Goal: Task Accomplishment & Management: Manage account settings

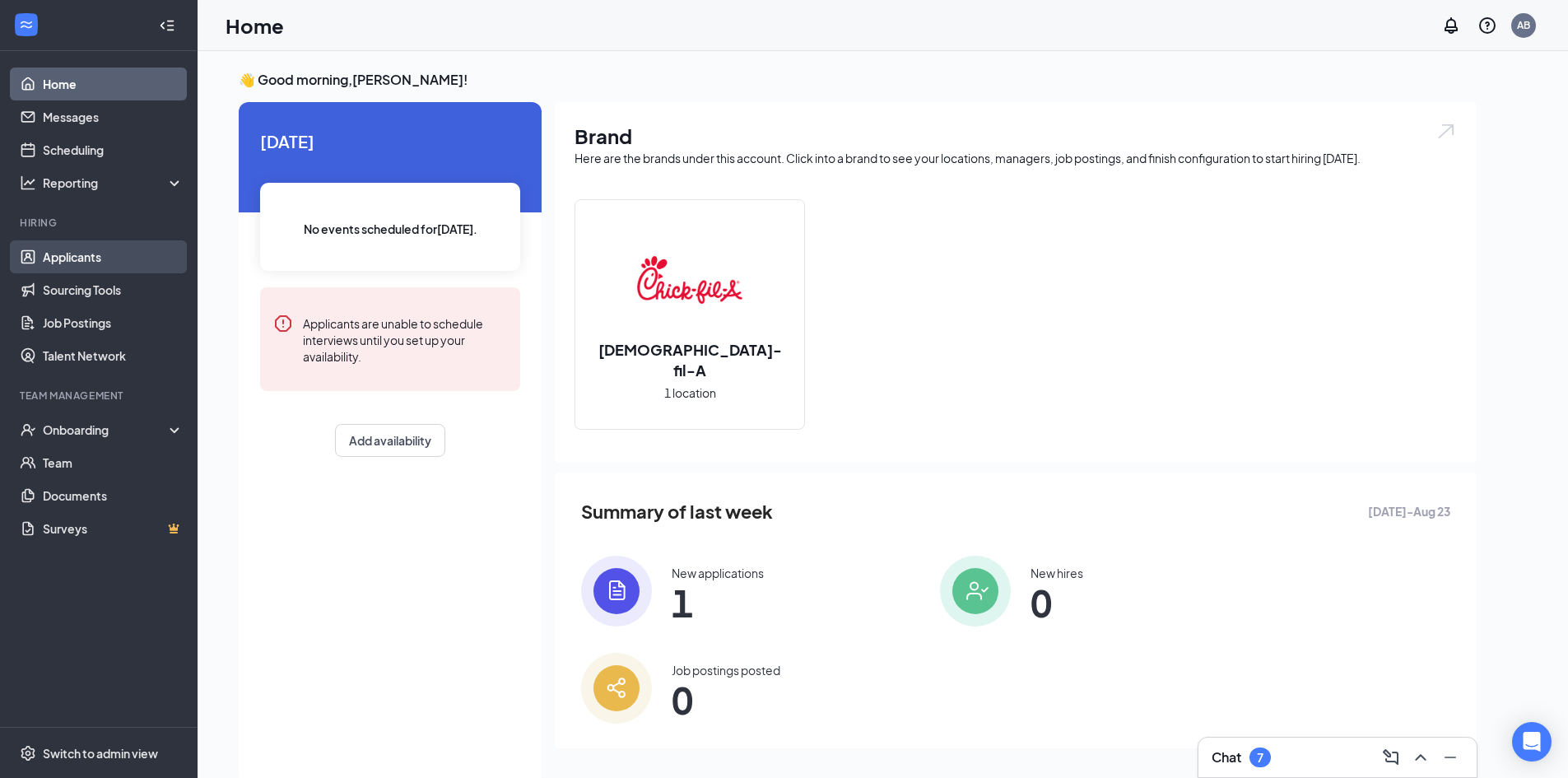
click at [94, 249] on link "Applicants" at bounding box center [113, 257] width 141 height 33
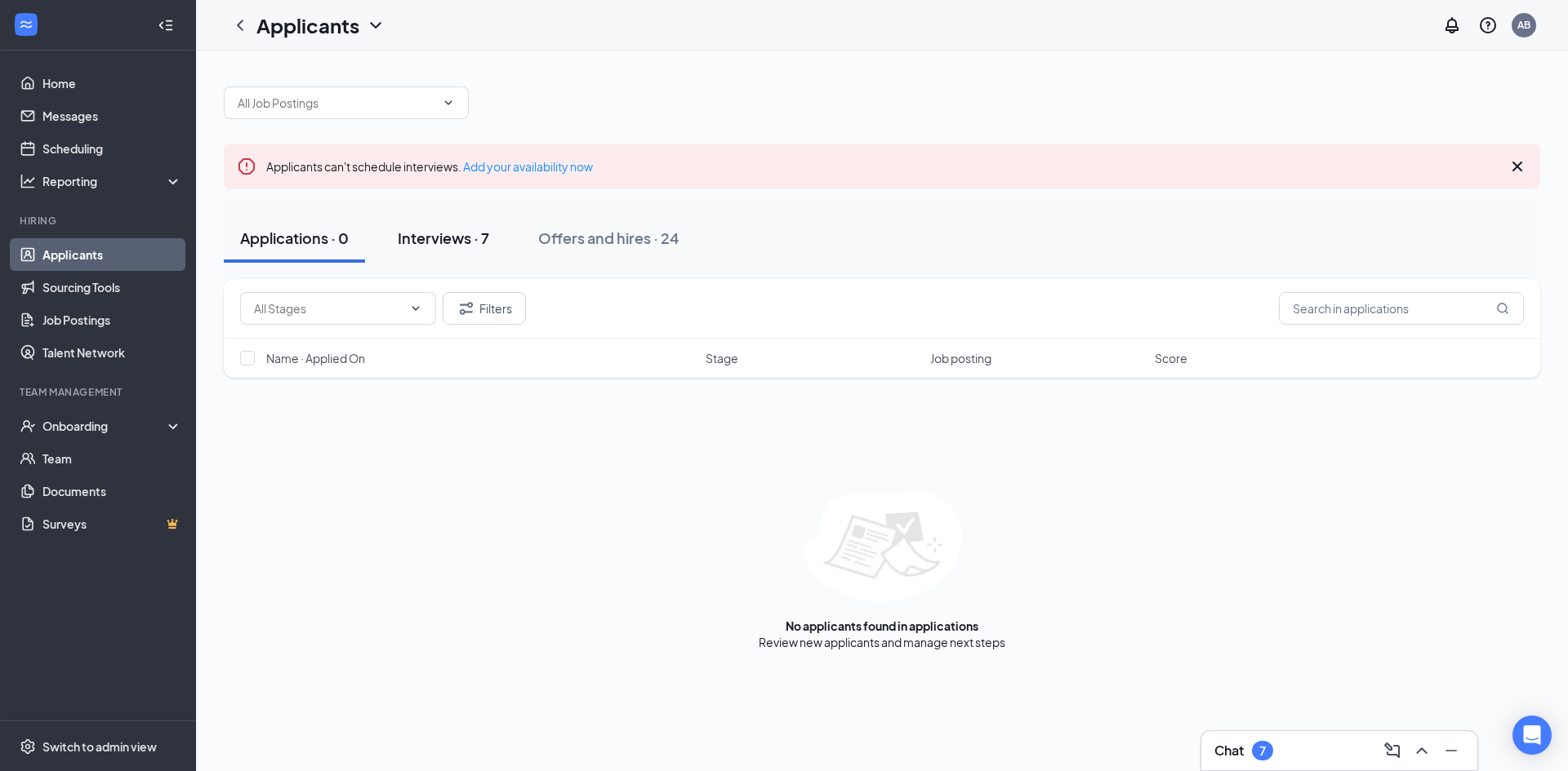
click at [463, 236] on div "Interviews · 7" at bounding box center [443, 238] width 91 height 21
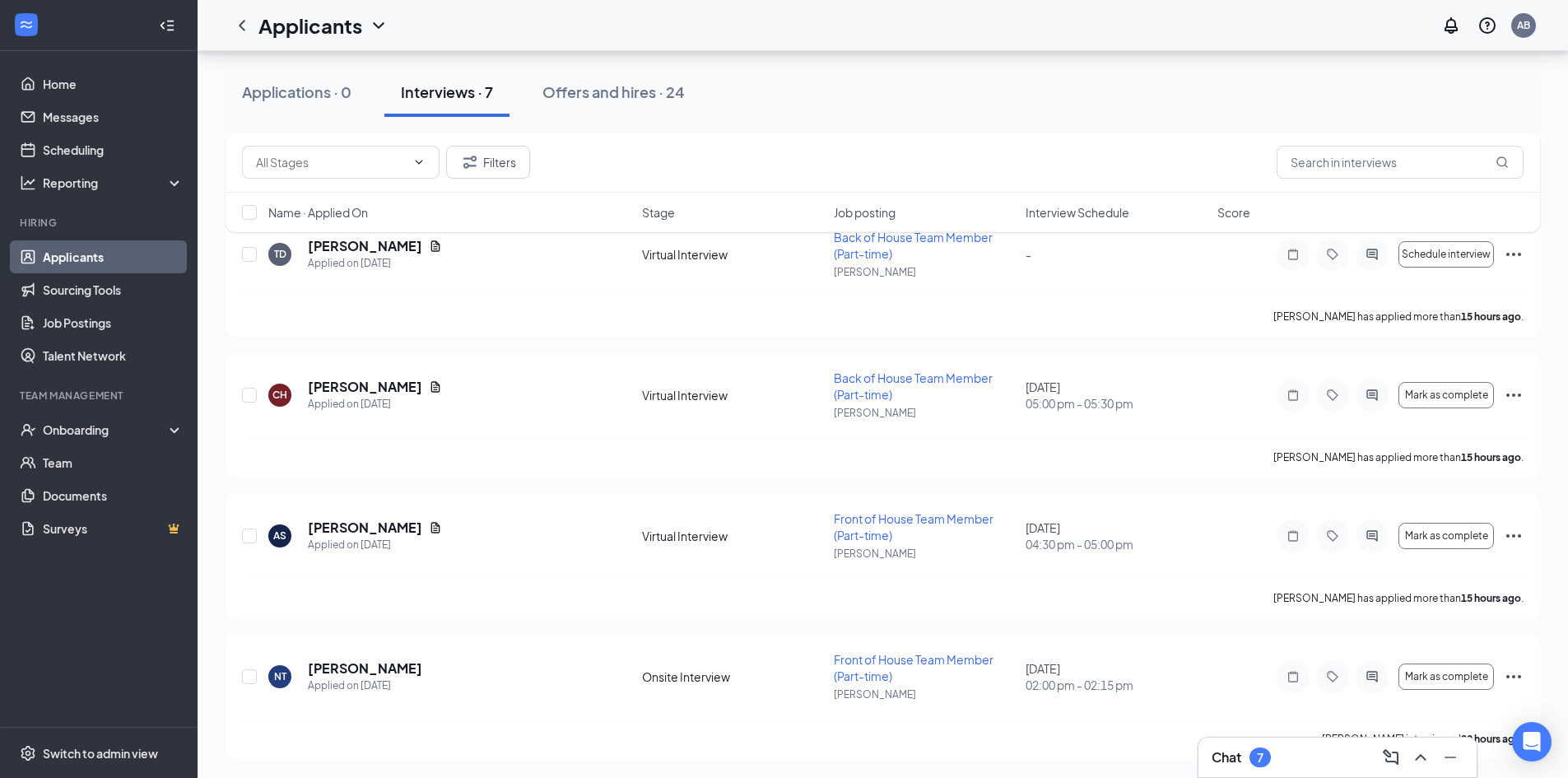
scroll to position [577, 0]
click at [1285, 754] on div "Chat 7" at bounding box center [1337, 757] width 252 height 26
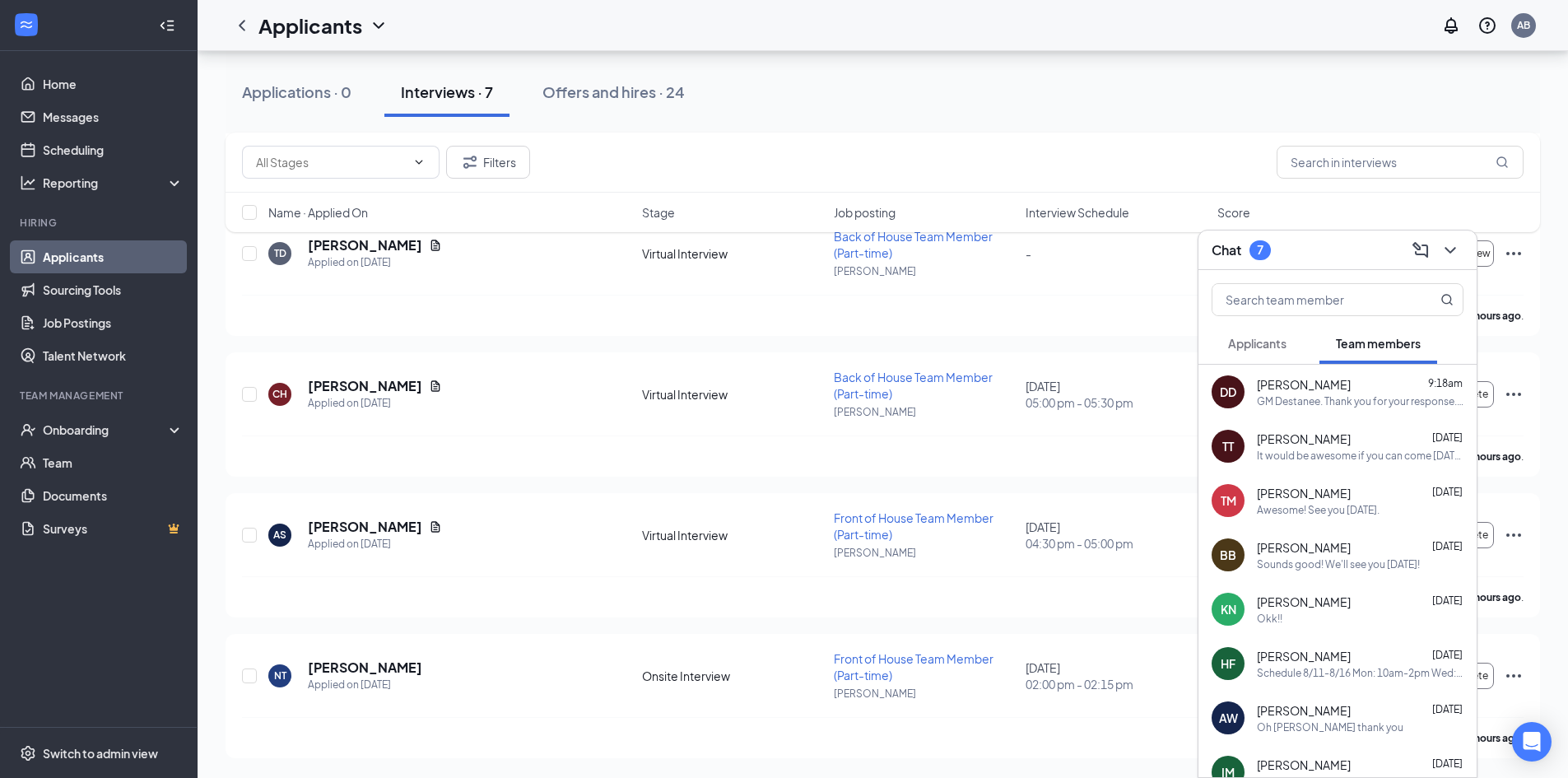
click at [1362, 444] on div "[PERSON_NAME] [DATE]" at bounding box center [1360, 439] width 206 height 16
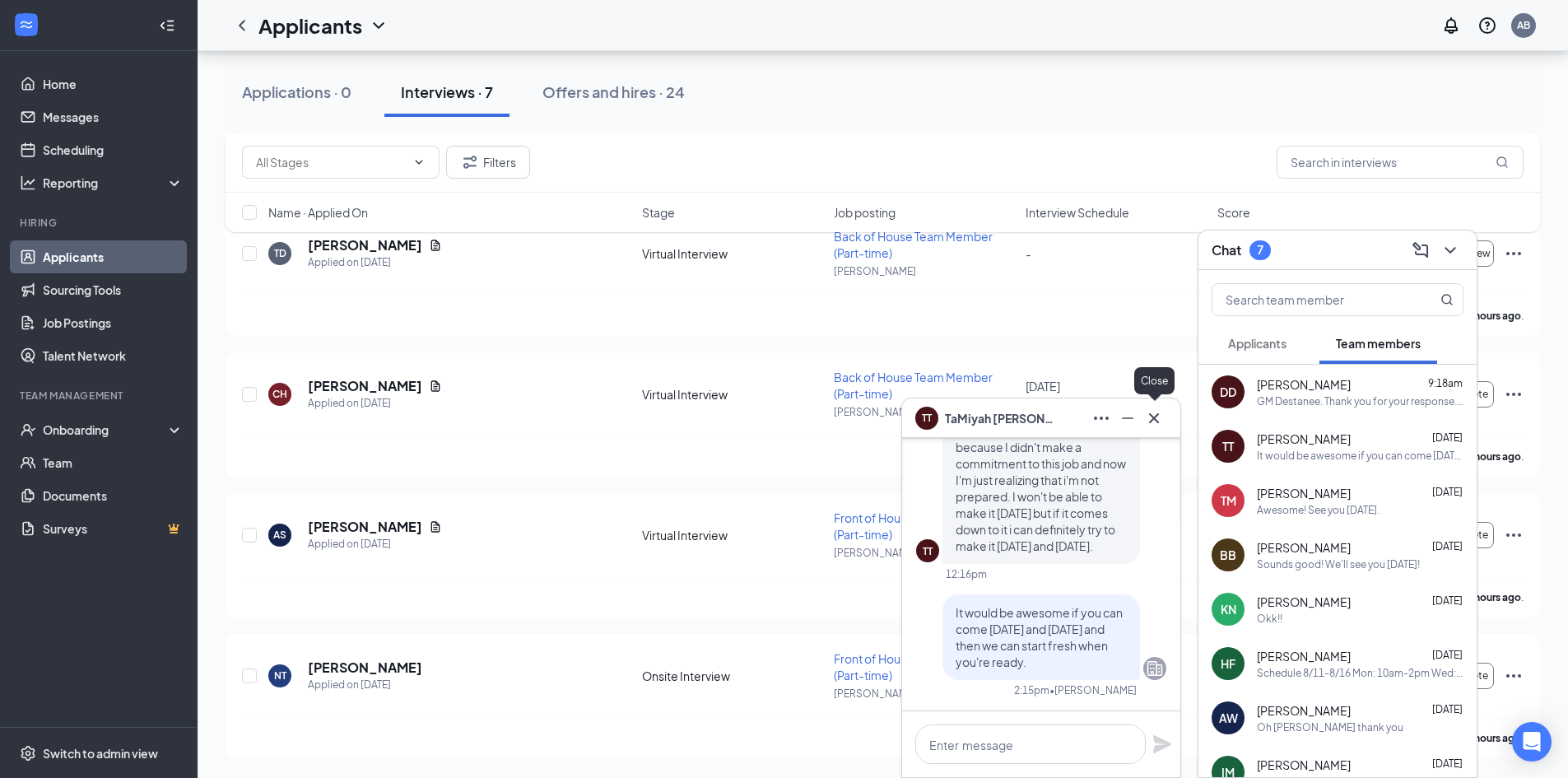
click at [1154, 416] on icon "Cross" at bounding box center [1154, 419] width 20 height 20
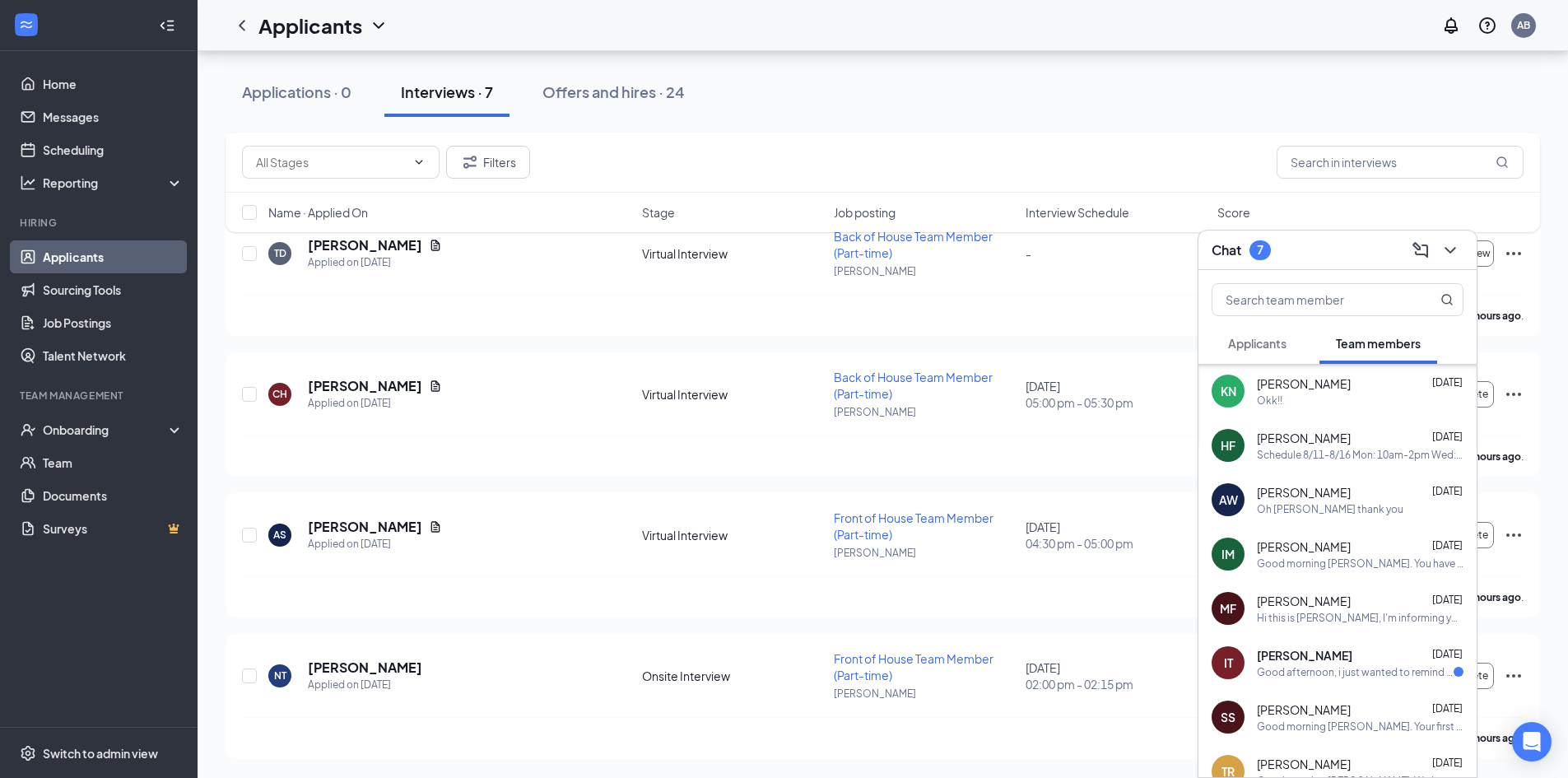
scroll to position [248, 0]
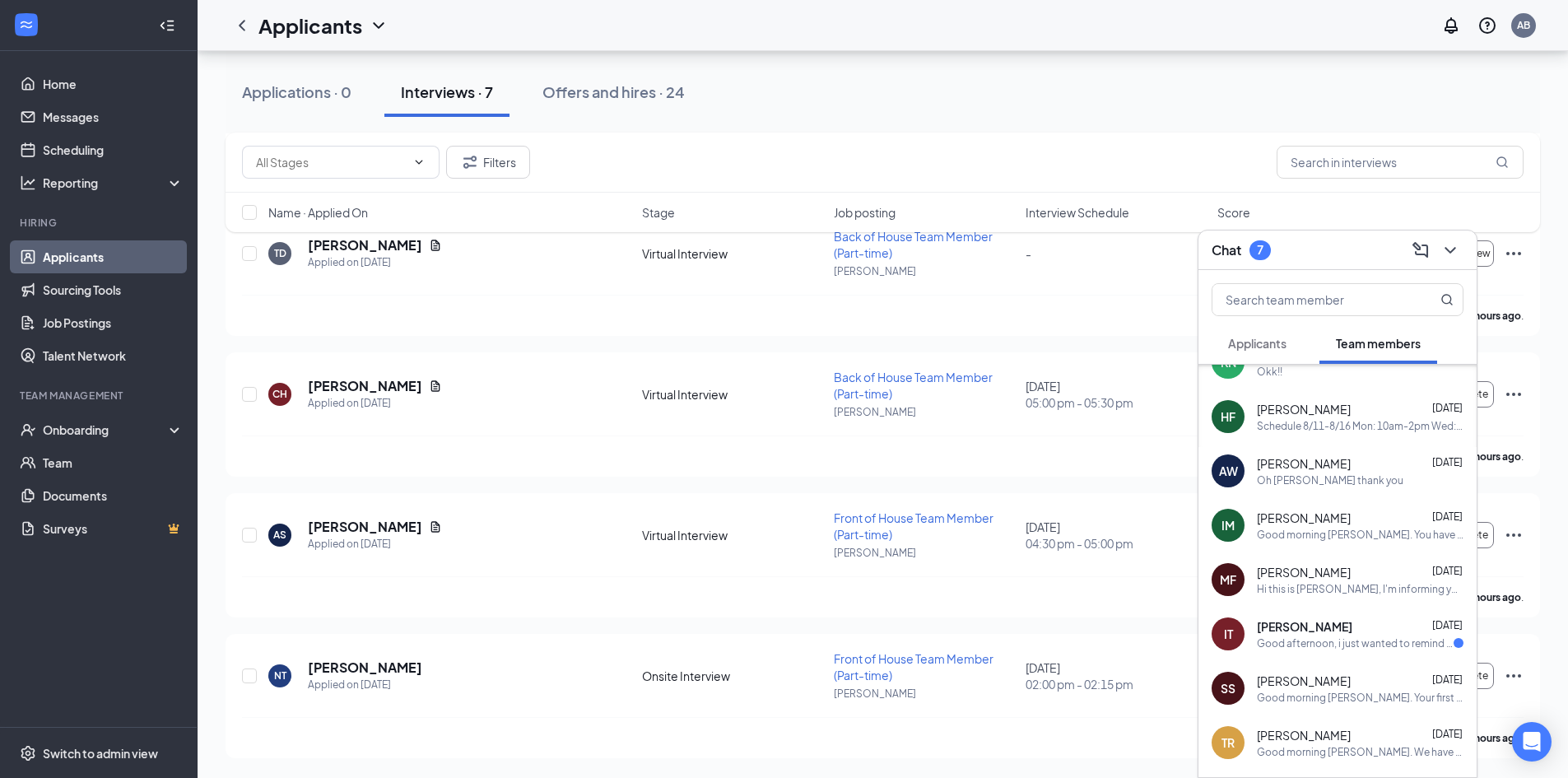
click at [1341, 652] on div "IT [PERSON_NAME] [DATE] Good afternoon, i just wanted to remind you about the t…" at bounding box center [1338, 634] width 278 height 55
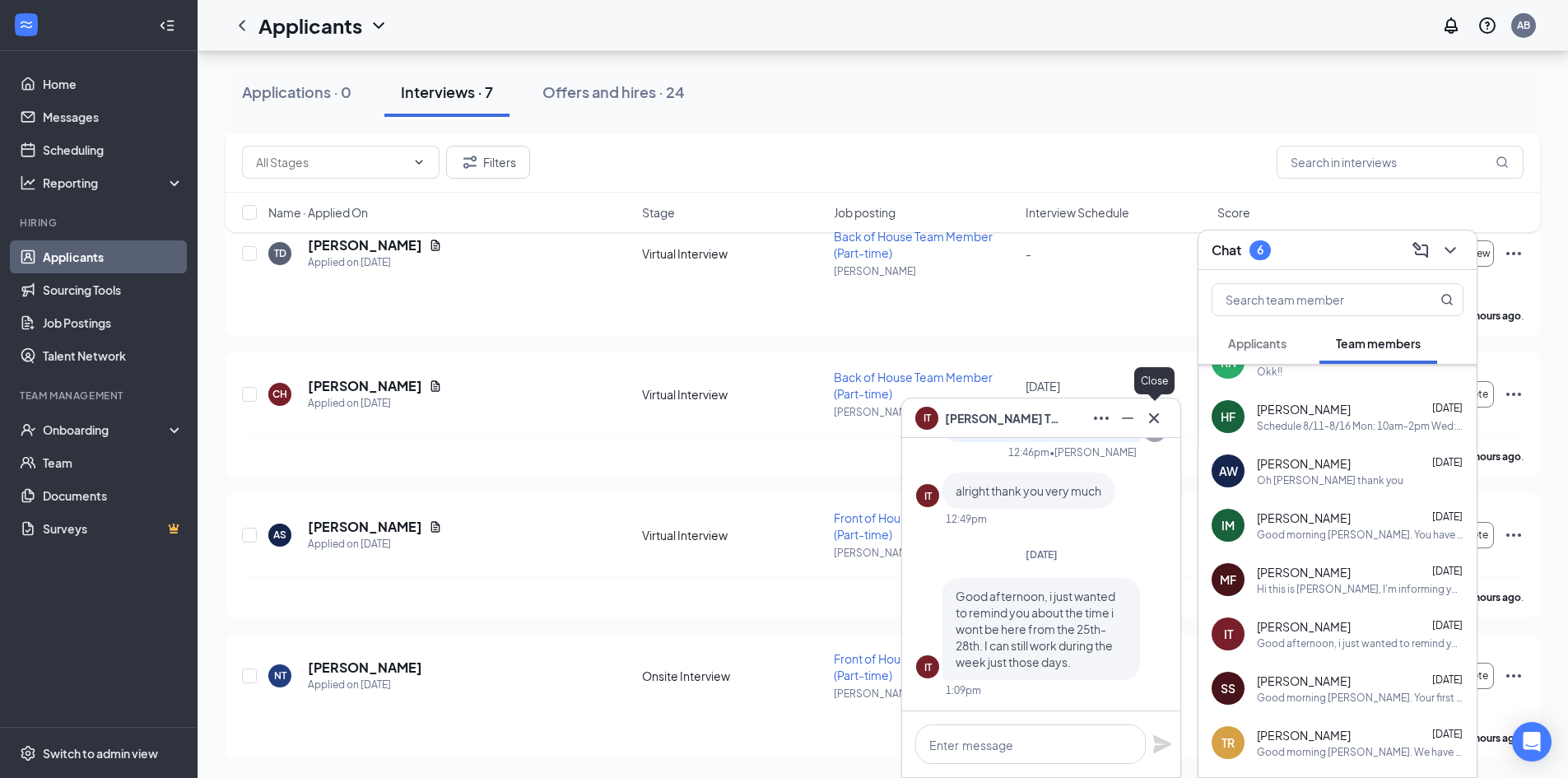
click at [1160, 420] on icon "Cross" at bounding box center [1154, 419] width 20 height 20
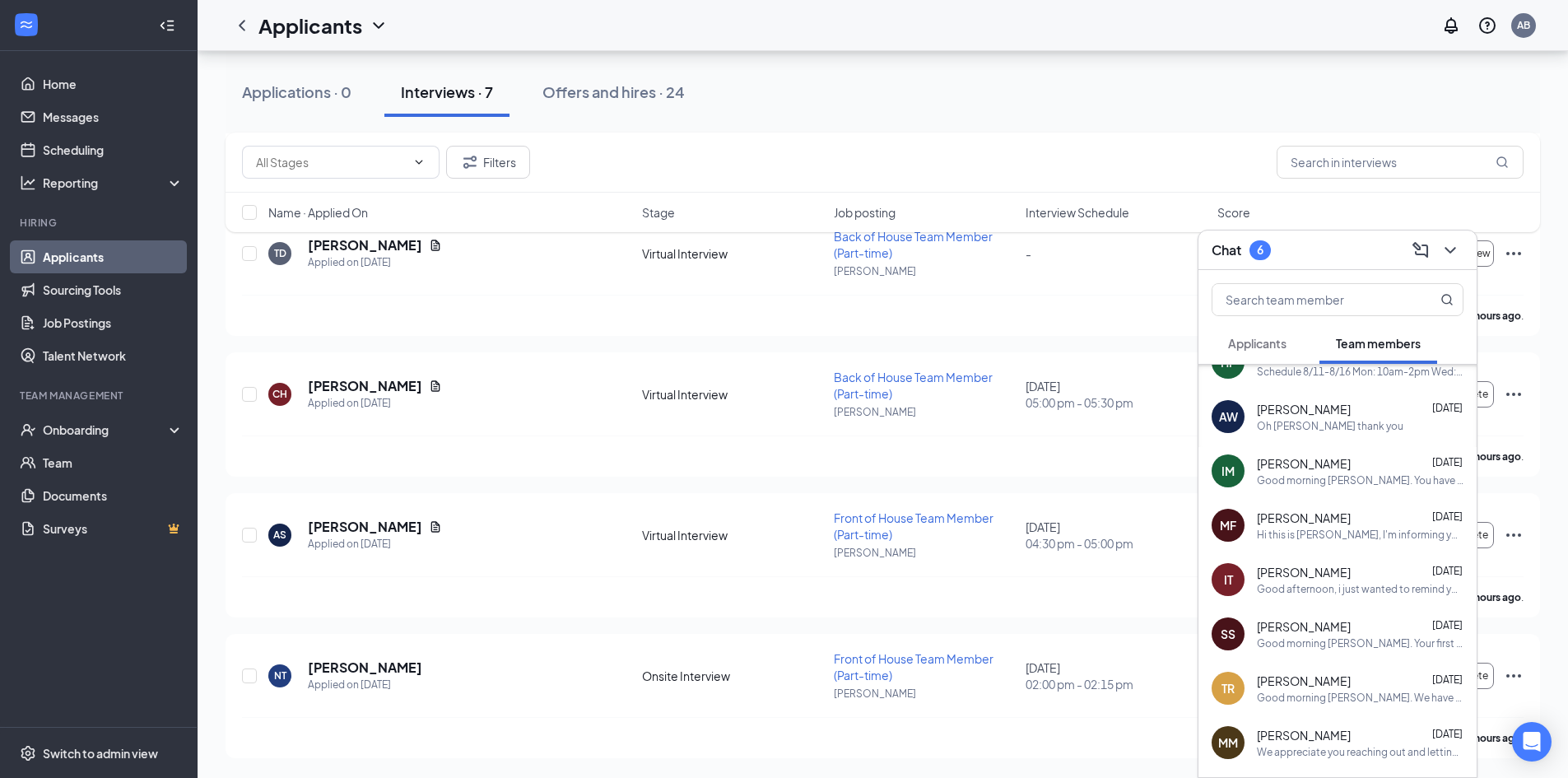
scroll to position [329, 0]
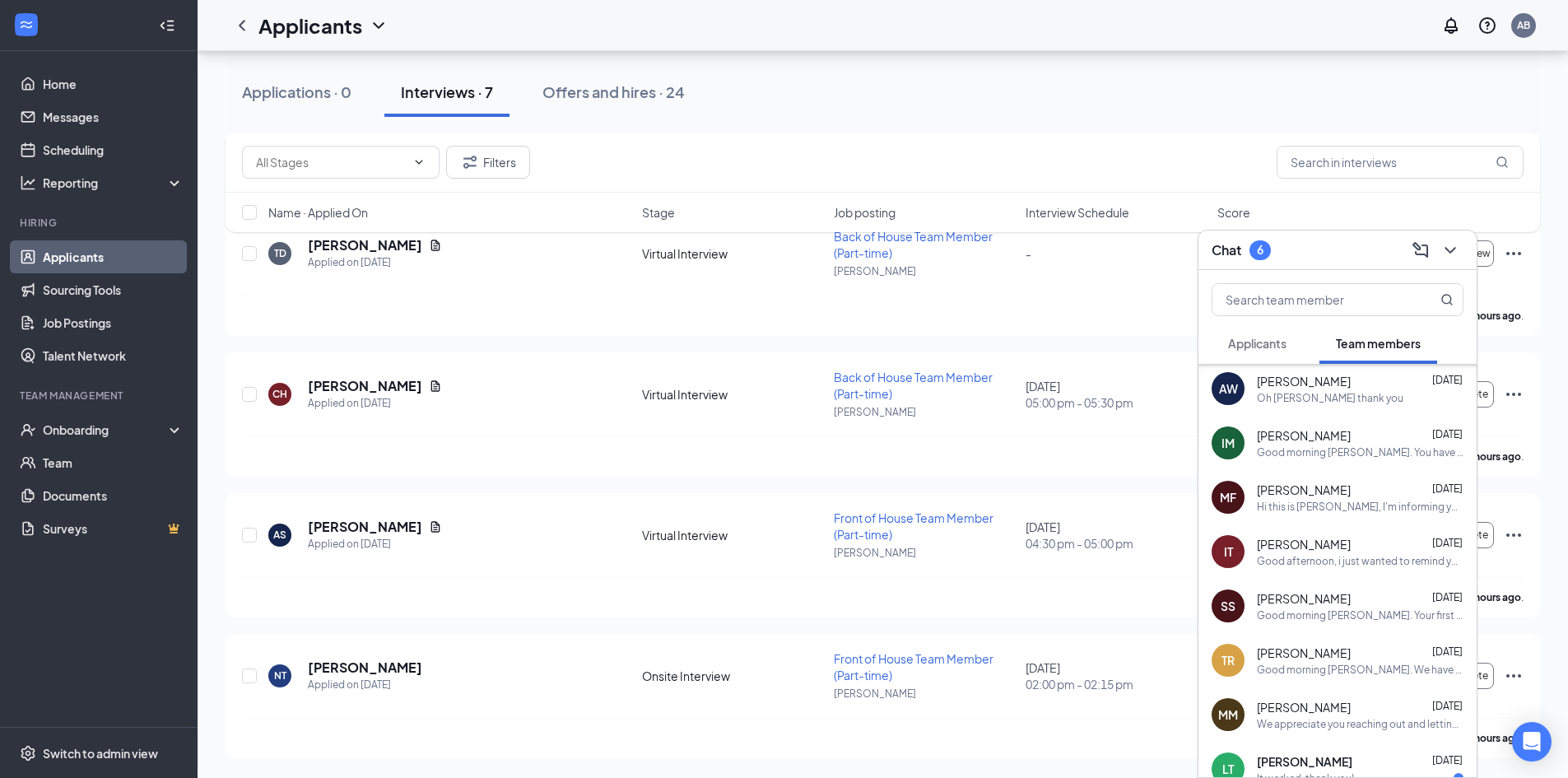
click at [1348, 659] on div "[PERSON_NAME] [DATE]" at bounding box center [1360, 653] width 206 height 16
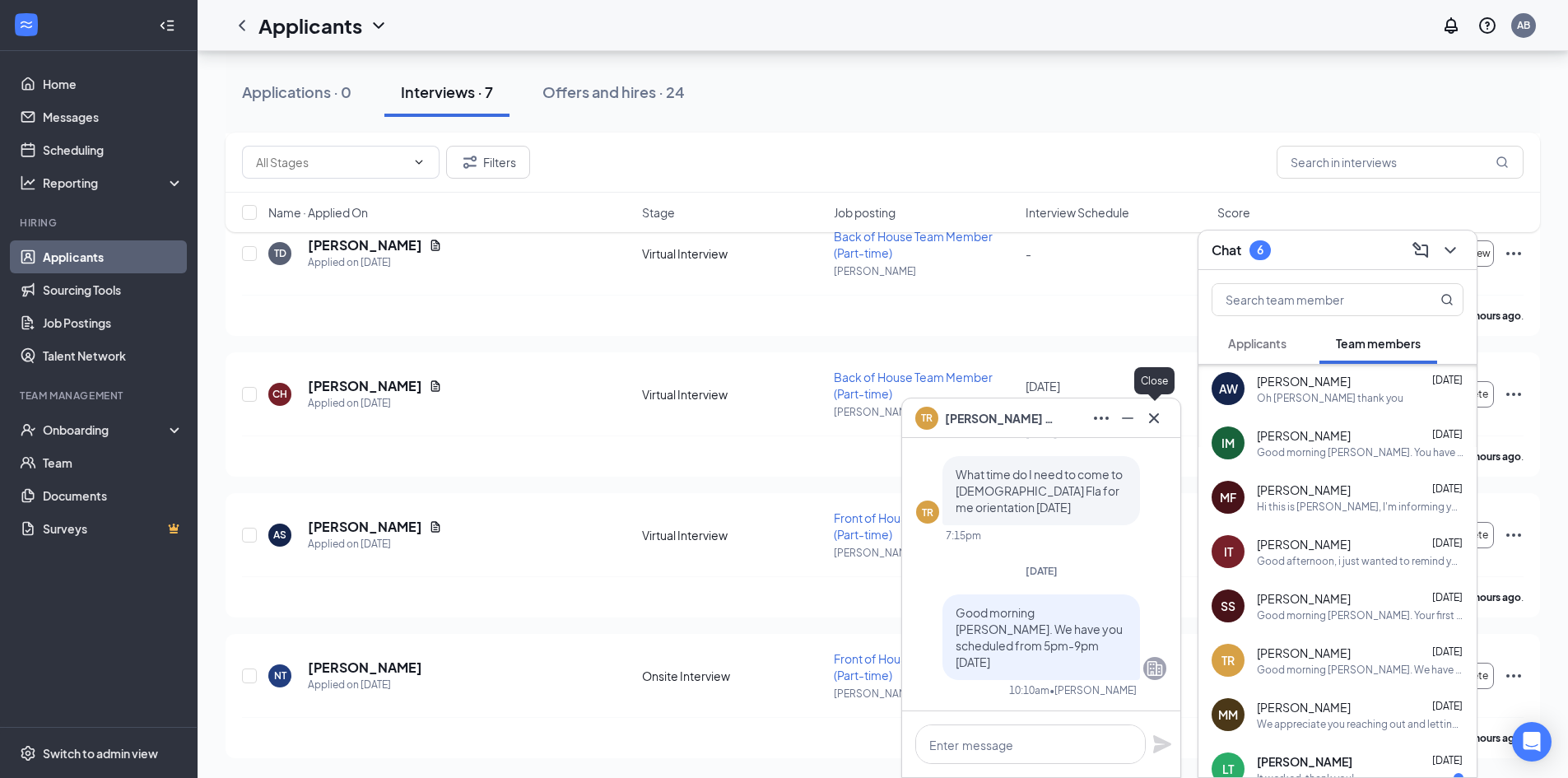
click at [1161, 422] on icon "Cross" at bounding box center [1154, 419] width 20 height 20
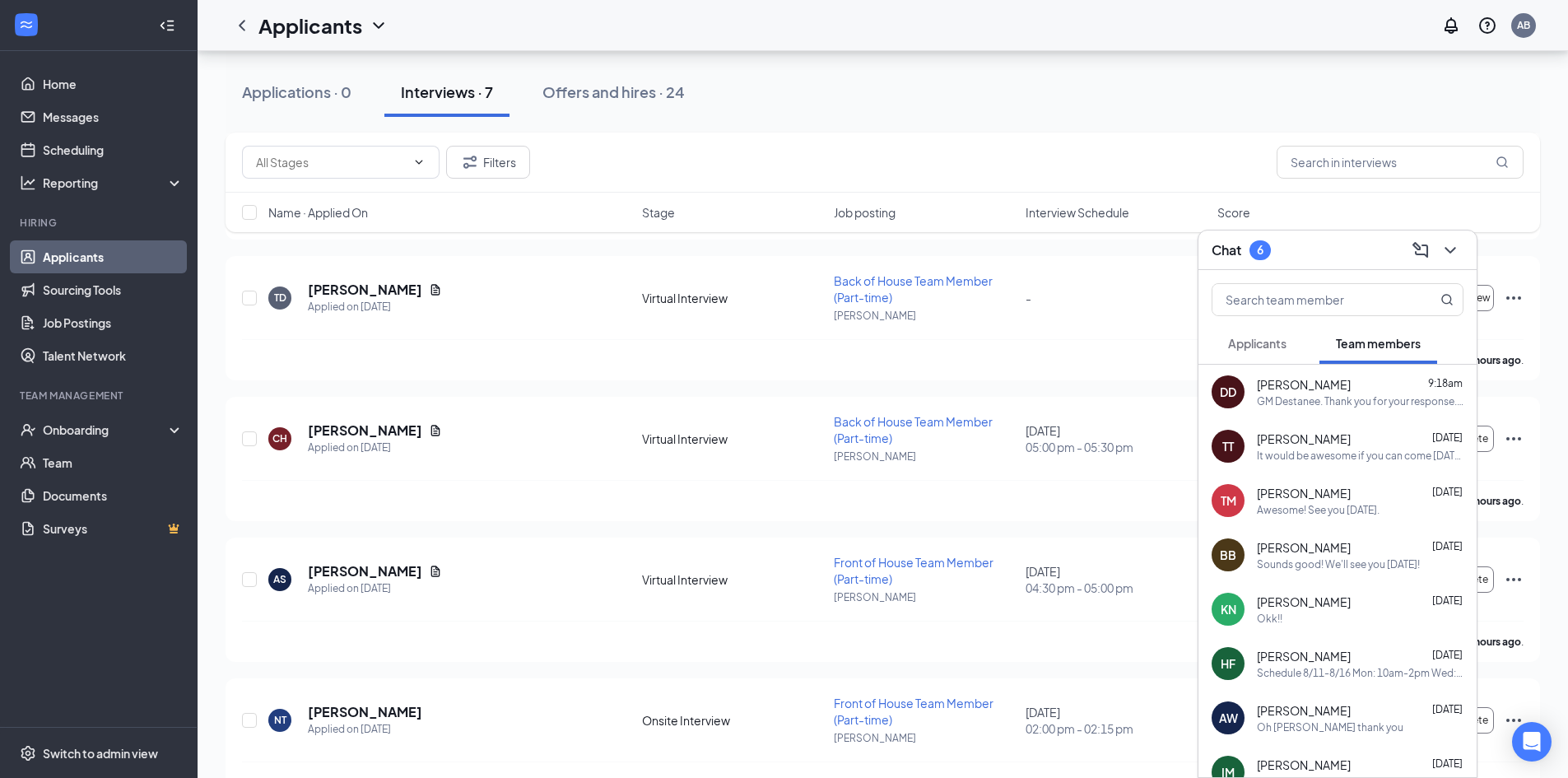
scroll to position [495, 0]
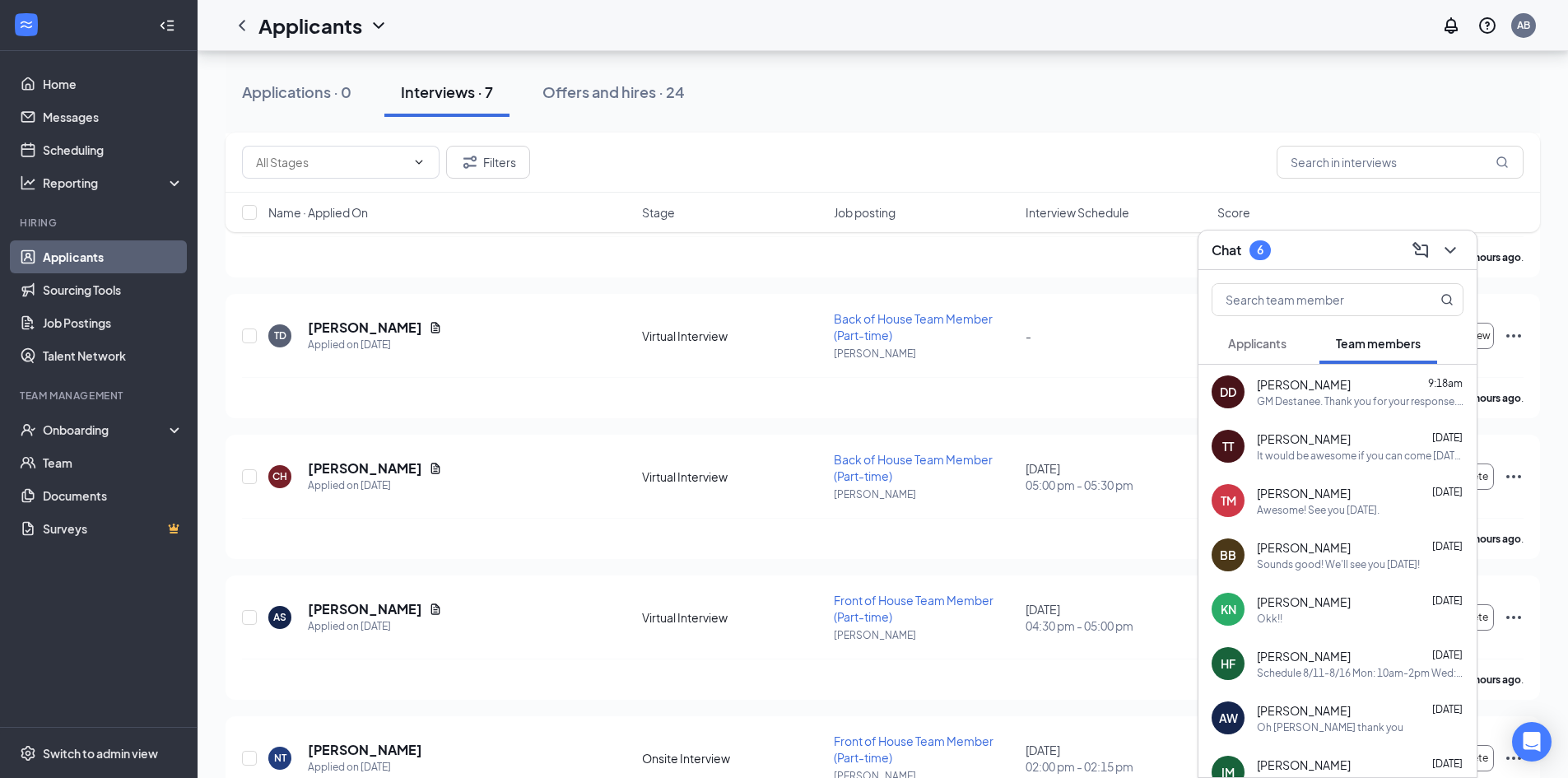
click at [1400, 403] on div "GM Destanee. Thank you for your response. Since you're scheduled for [DATE], le…" at bounding box center [1360, 401] width 206 height 14
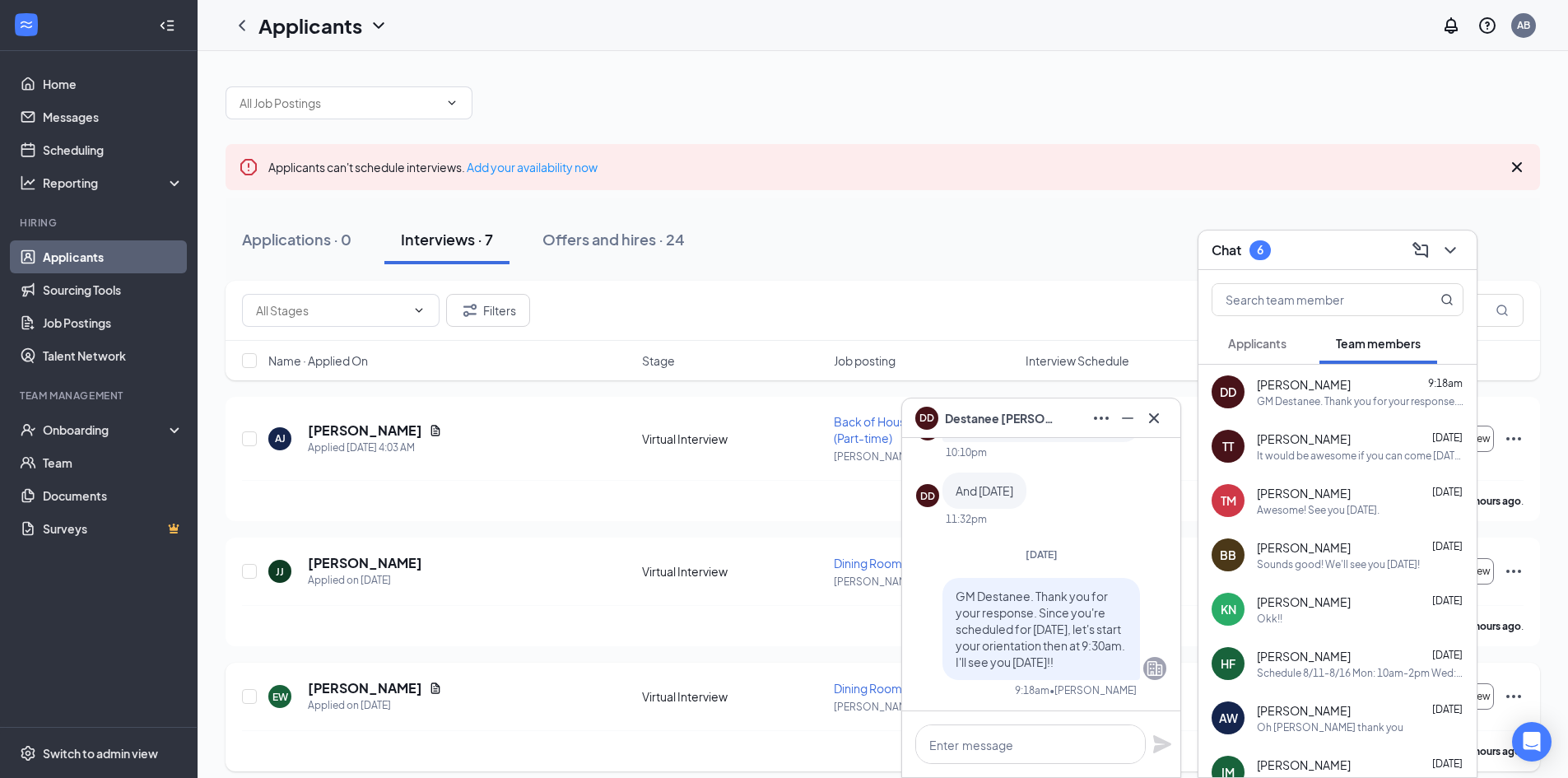
scroll to position [0, 0]
click at [1458, 242] on icon "ChevronDown" at bounding box center [1451, 250] width 20 height 20
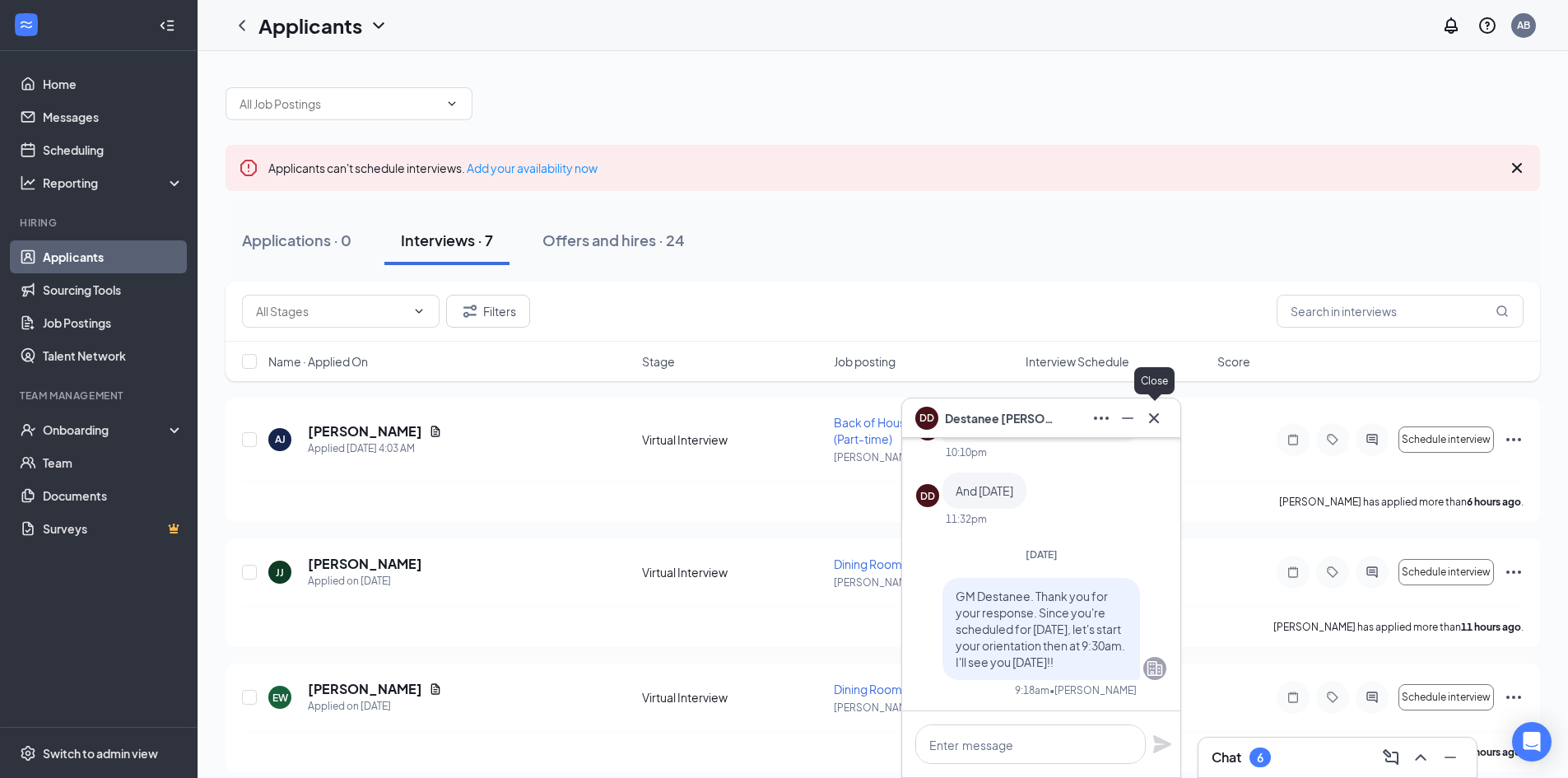
click at [1154, 417] on icon "Cross" at bounding box center [1154, 419] width 20 height 20
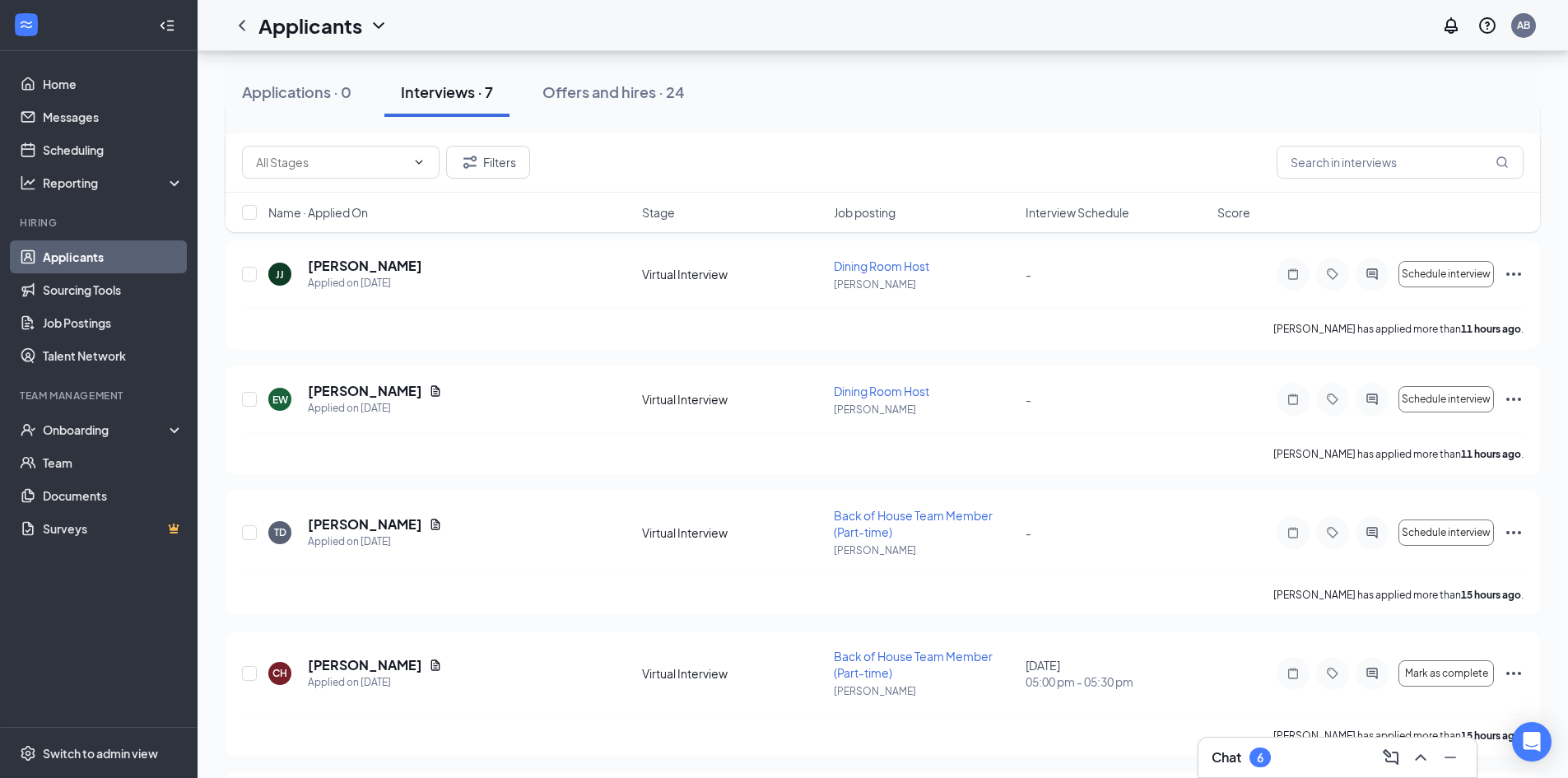
scroll to position [329, 0]
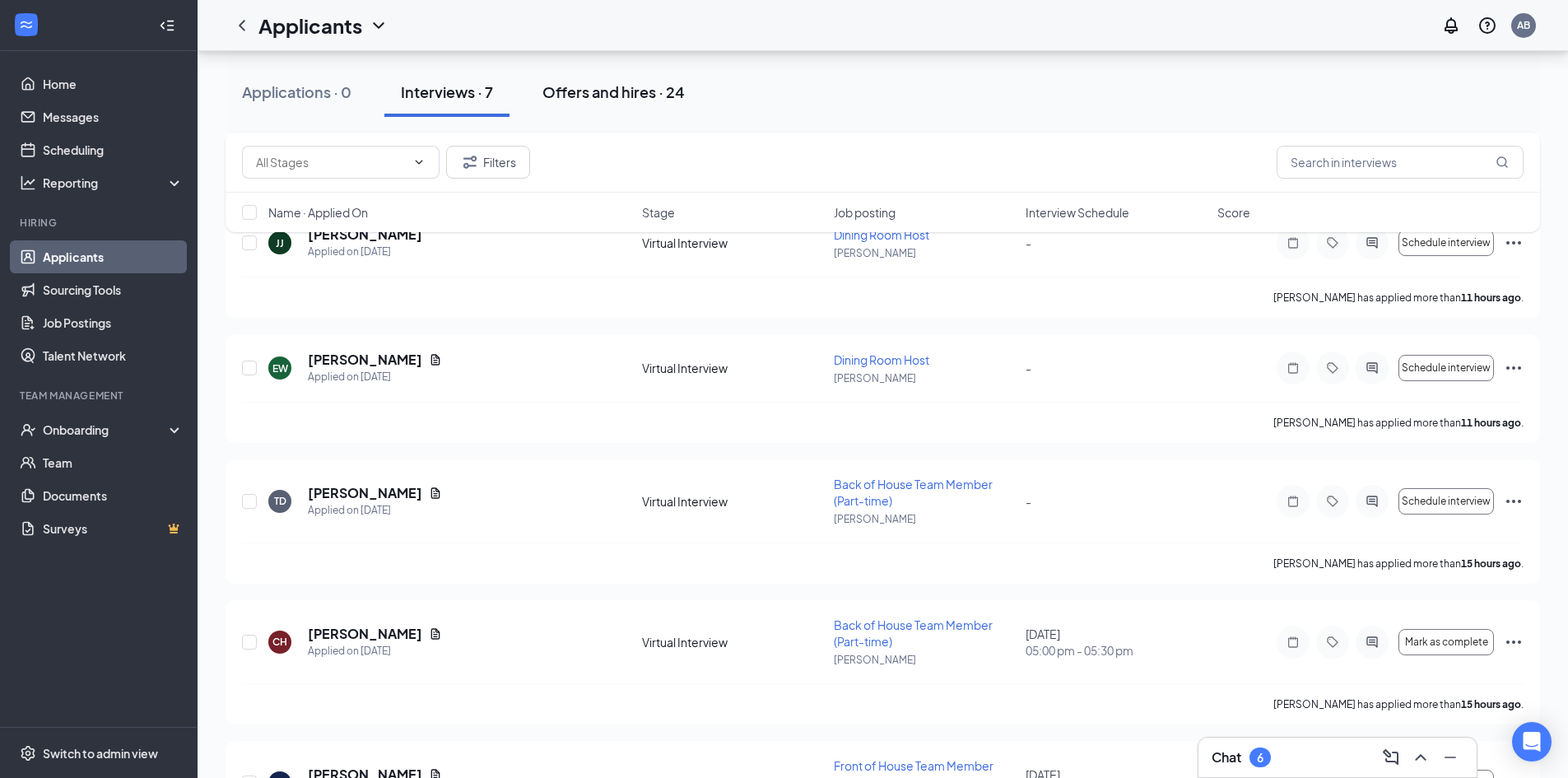
click at [614, 102] on button "Offers and hires · 24" at bounding box center [613, 92] width 176 height 49
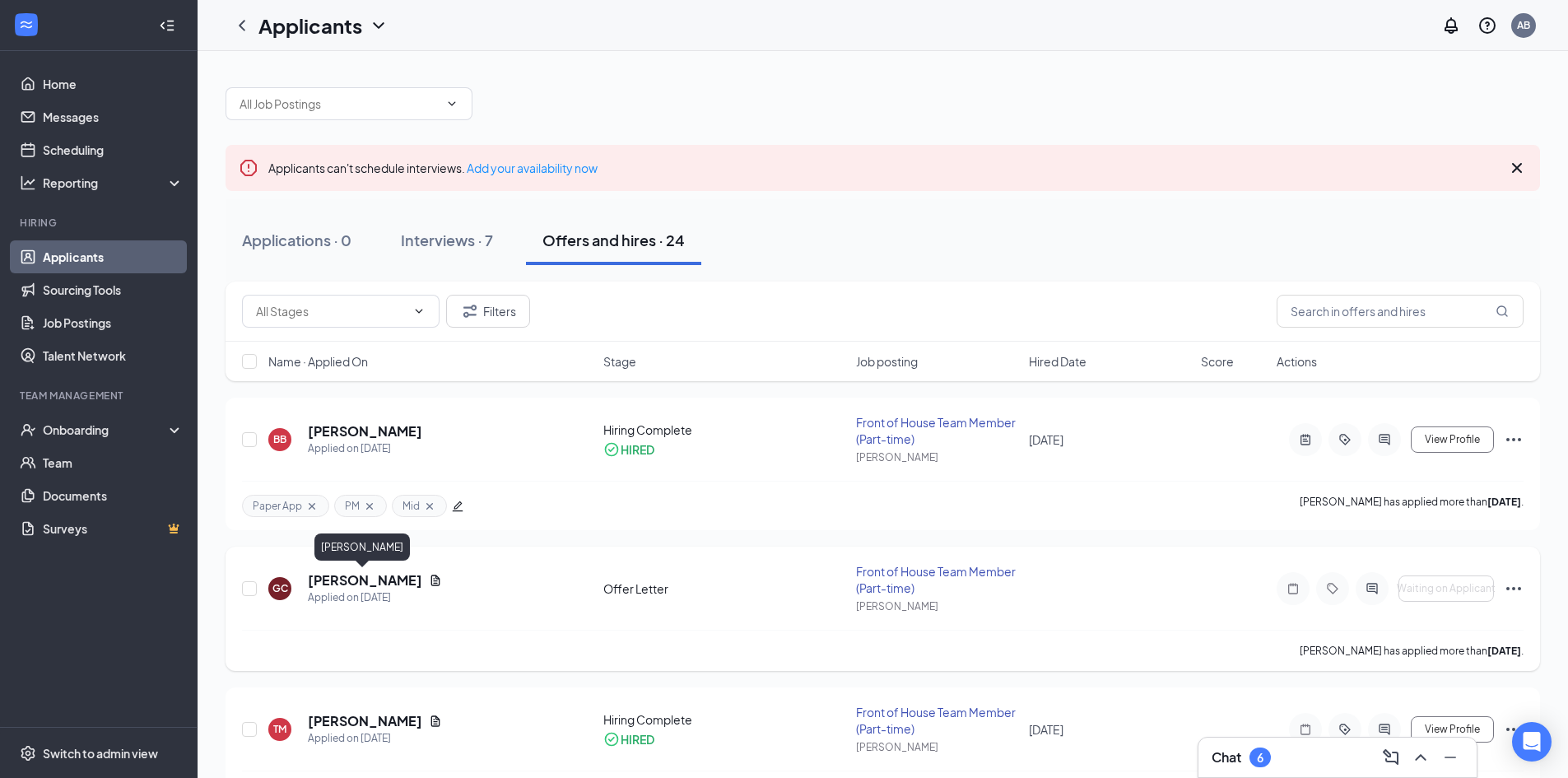
click at [385, 581] on h5 "[PERSON_NAME]" at bounding box center [365, 581] width 115 height 18
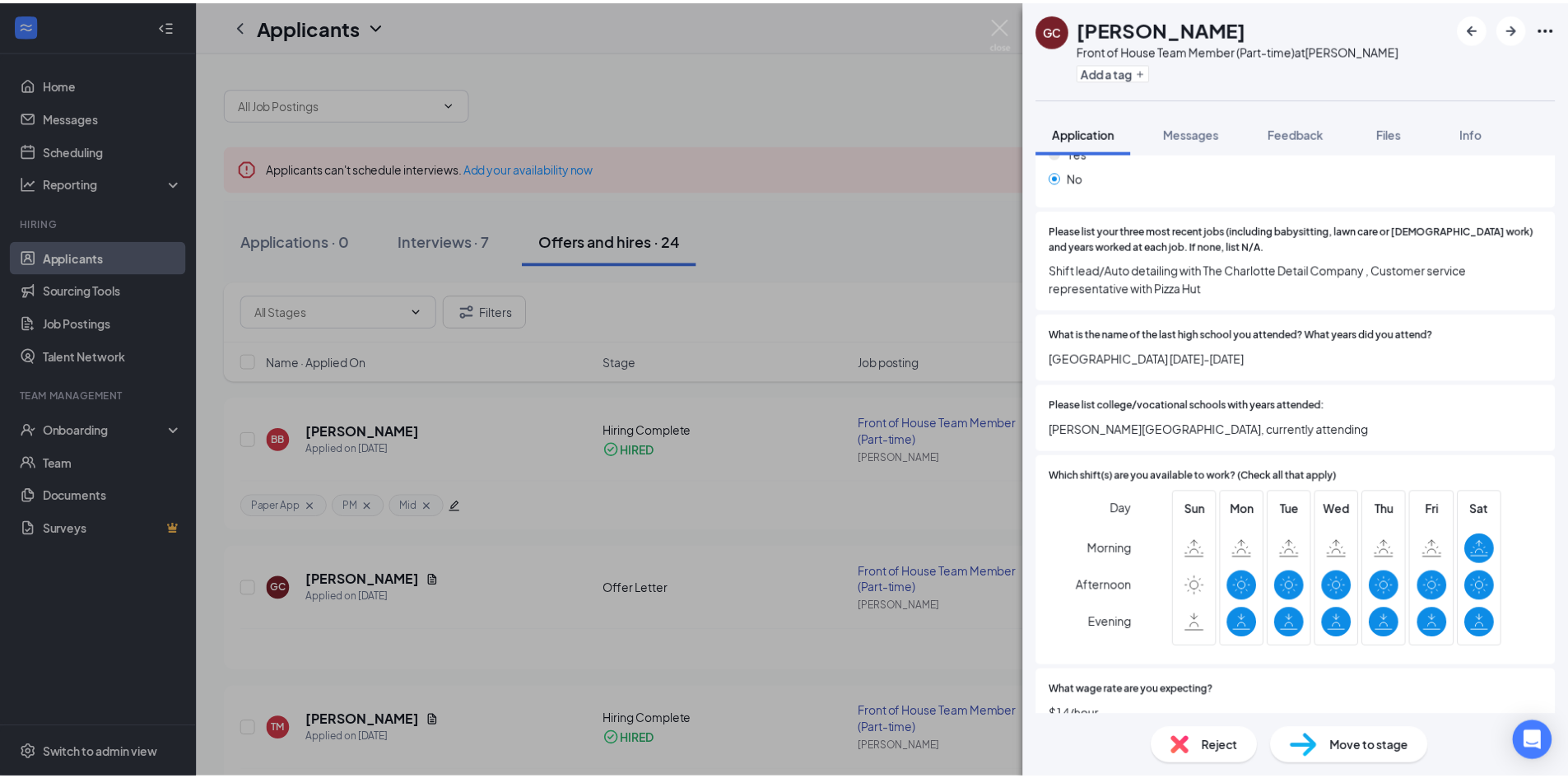
scroll to position [412, 0]
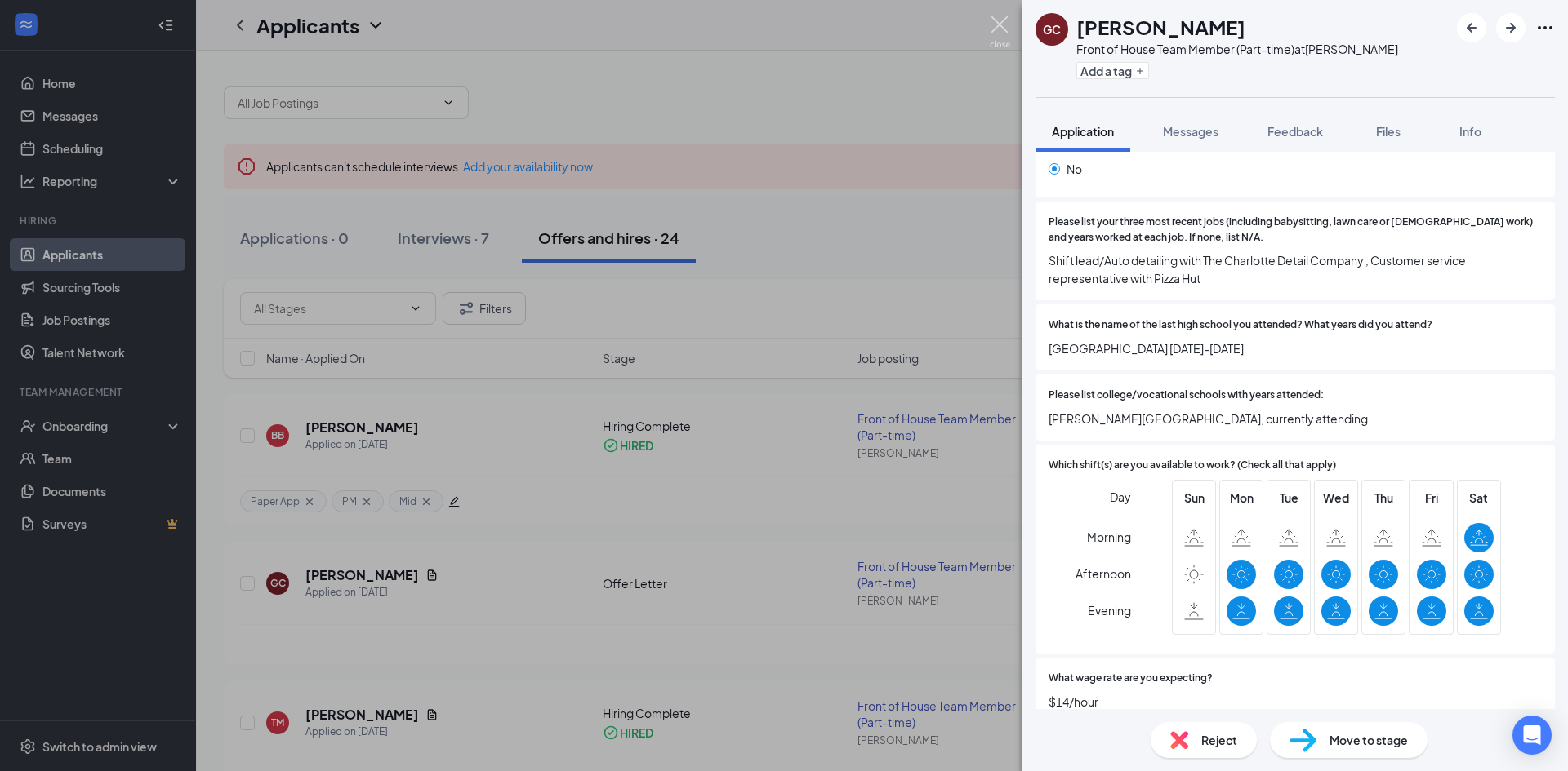
click at [996, 20] on img at bounding box center [1000, 32] width 21 height 32
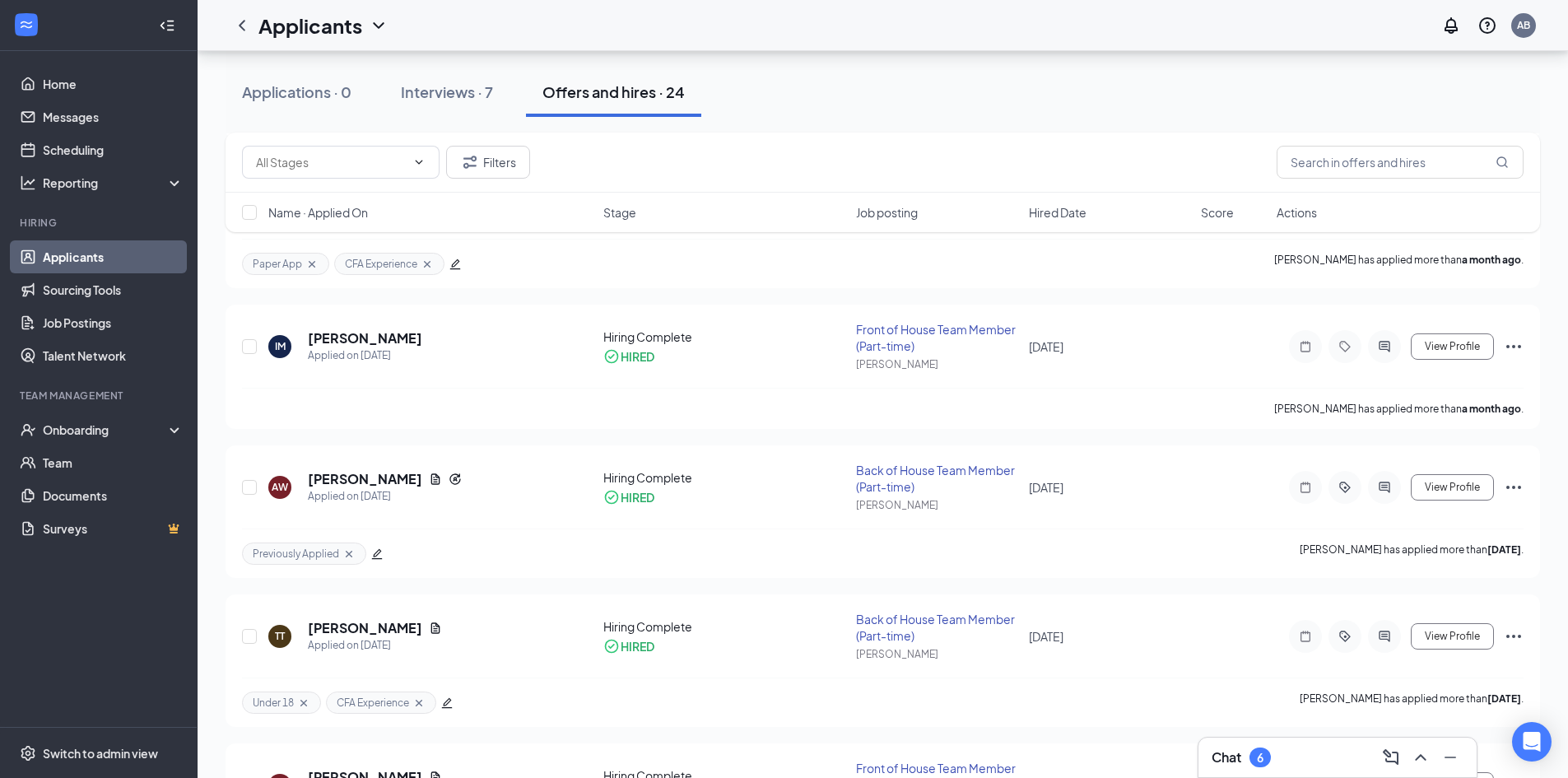
scroll to position [823, 0]
click at [348, 95] on div "Applications · 0" at bounding box center [297, 92] width 109 height 21
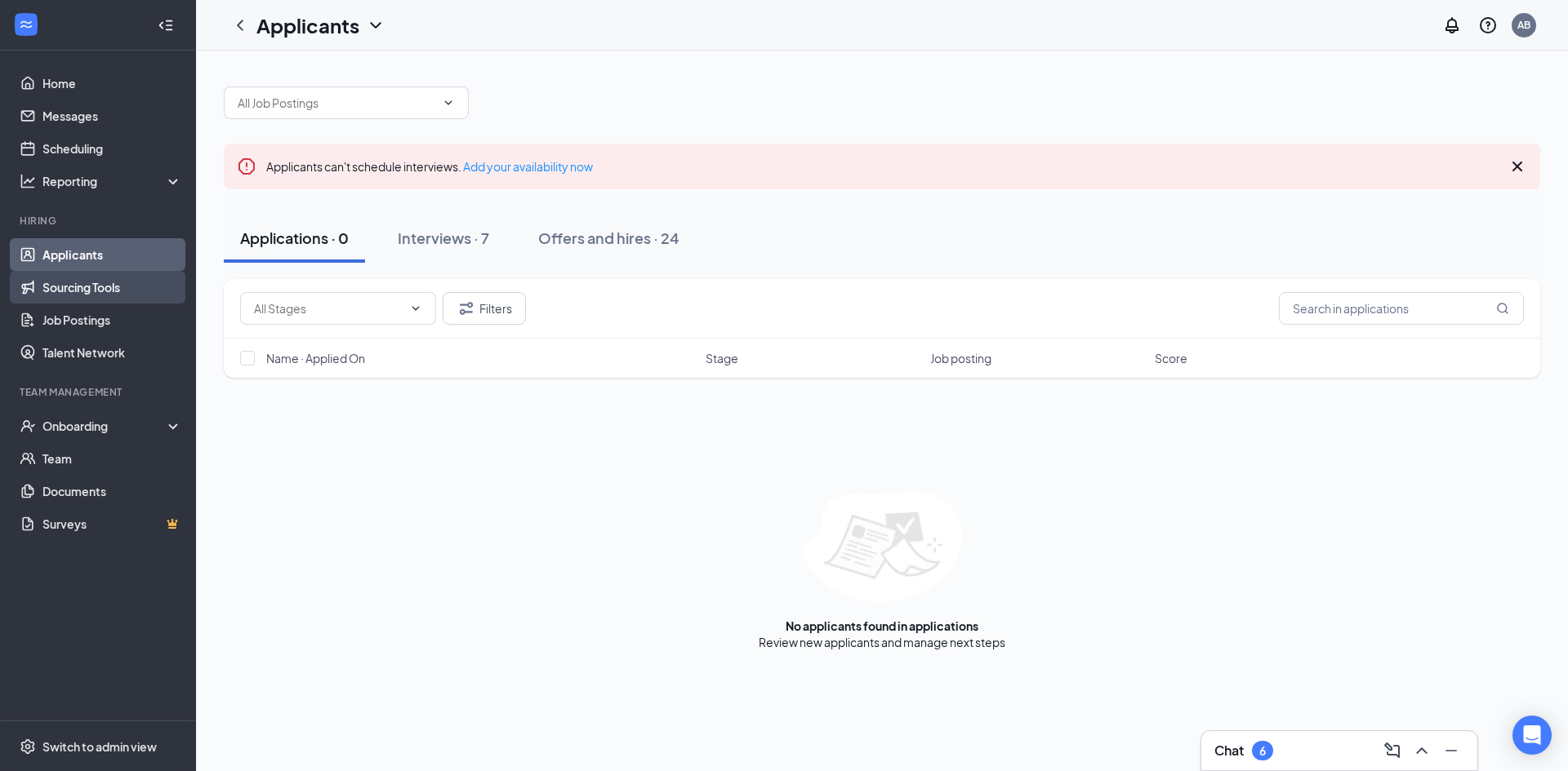
click at [99, 289] on link "Sourcing Tools" at bounding box center [112, 287] width 140 height 32
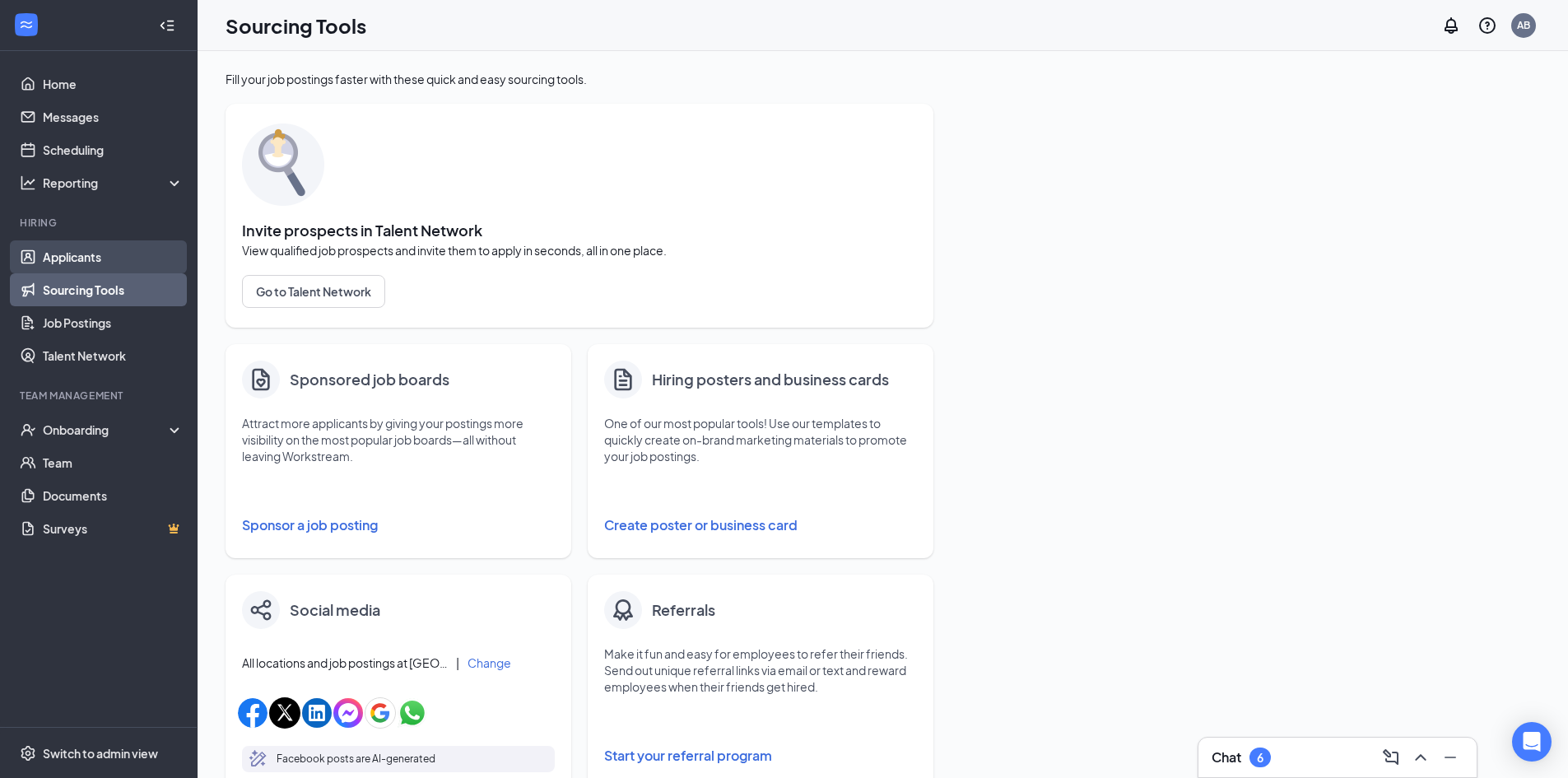
click at [95, 258] on link "Applicants" at bounding box center [113, 257] width 141 height 33
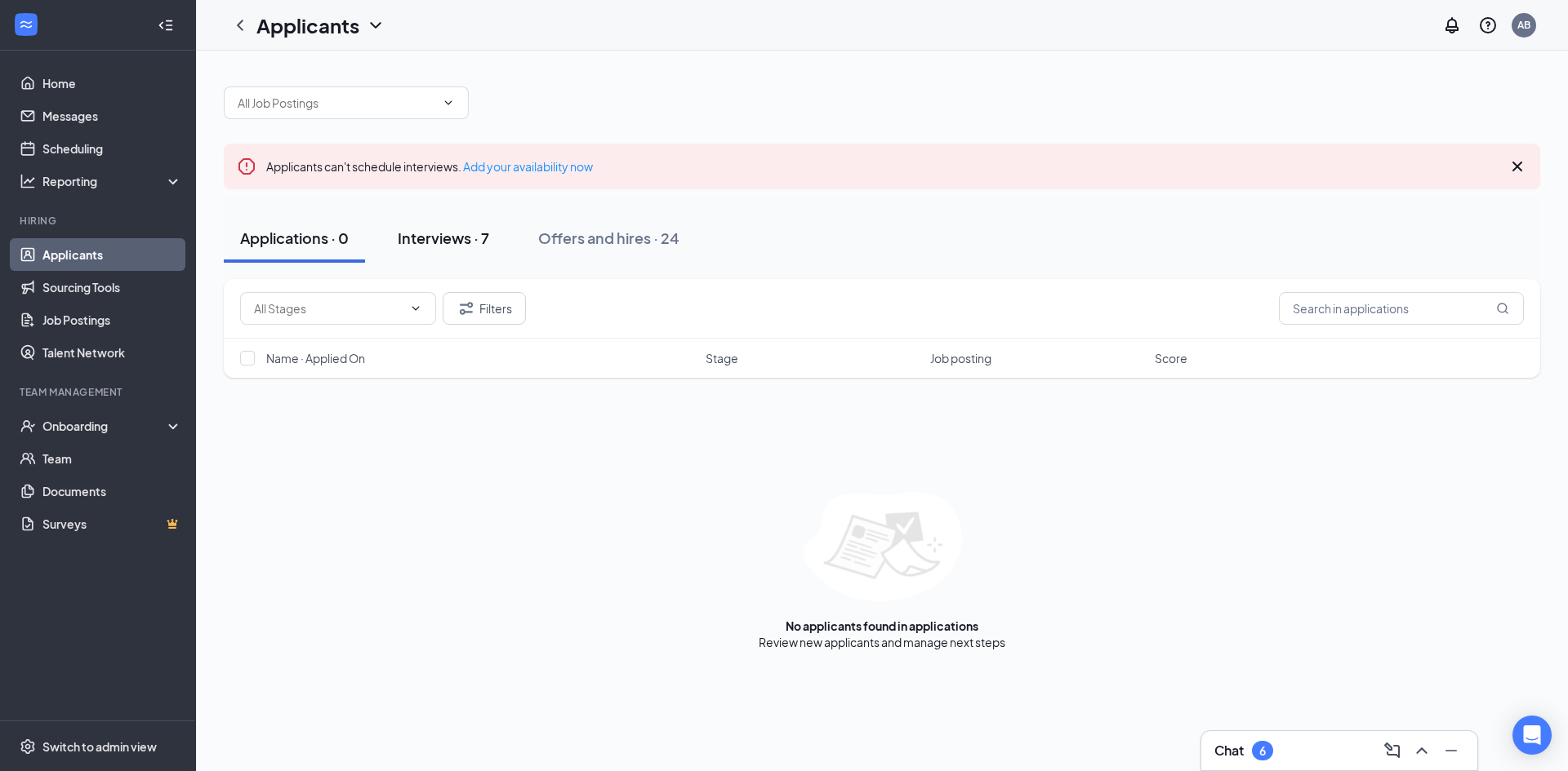
click at [435, 236] on div "Interviews · 7" at bounding box center [443, 238] width 91 height 21
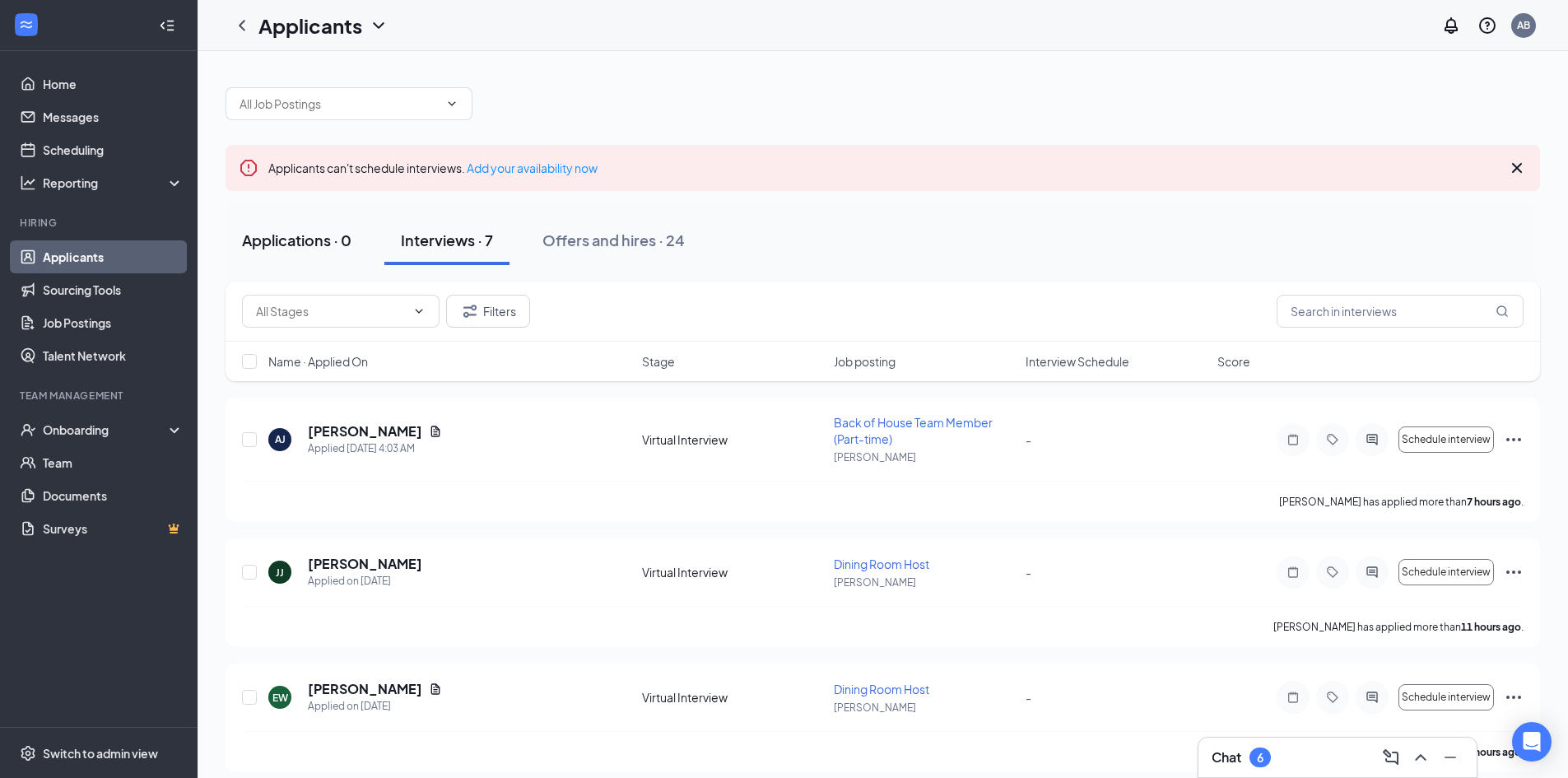
click at [303, 238] on div "Applications · 0" at bounding box center [297, 240] width 109 height 21
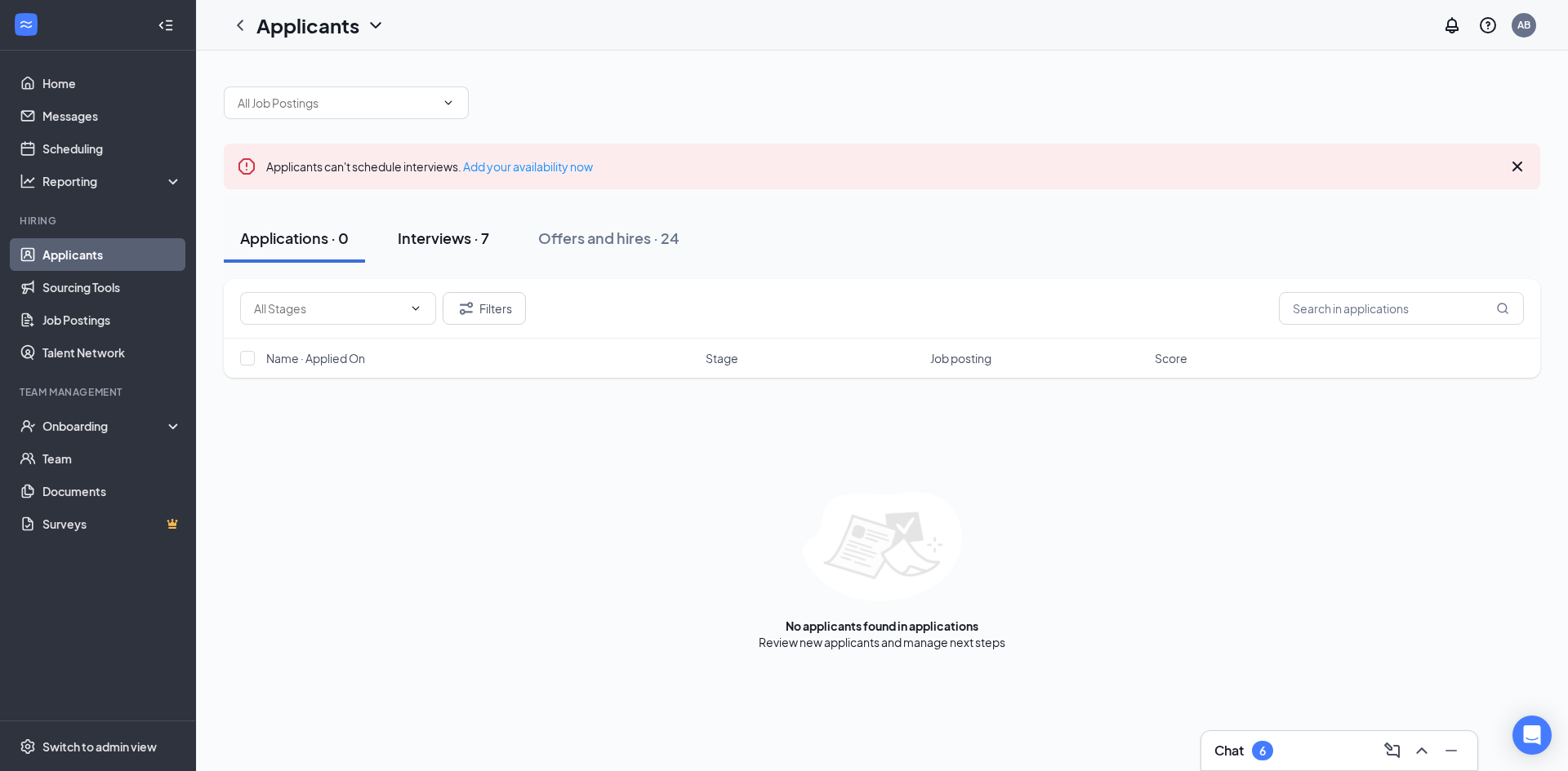
click at [422, 242] on div "Interviews · 7" at bounding box center [443, 238] width 91 height 21
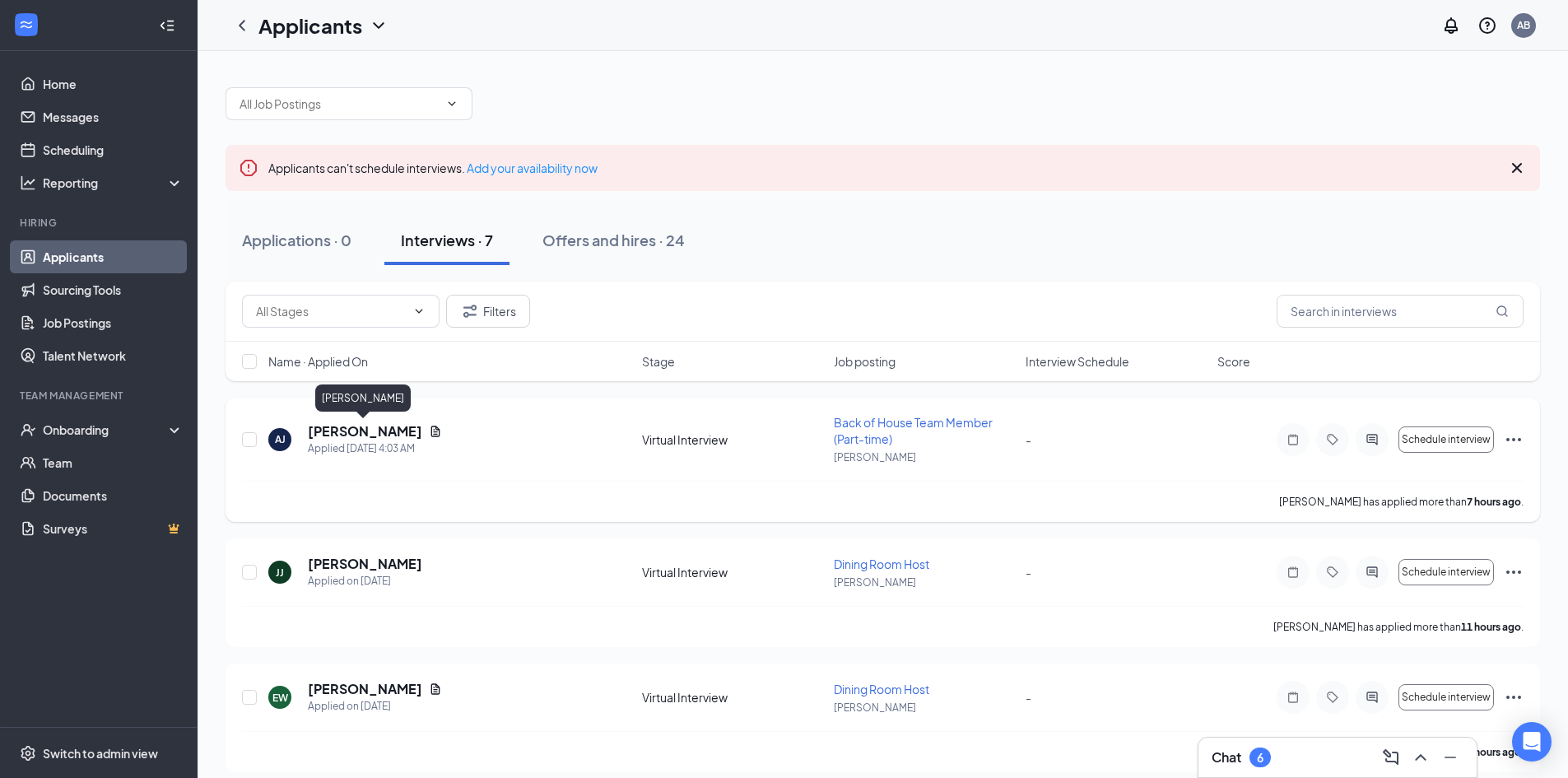
click at [334, 429] on h5 "[PERSON_NAME]" at bounding box center [365, 431] width 115 height 18
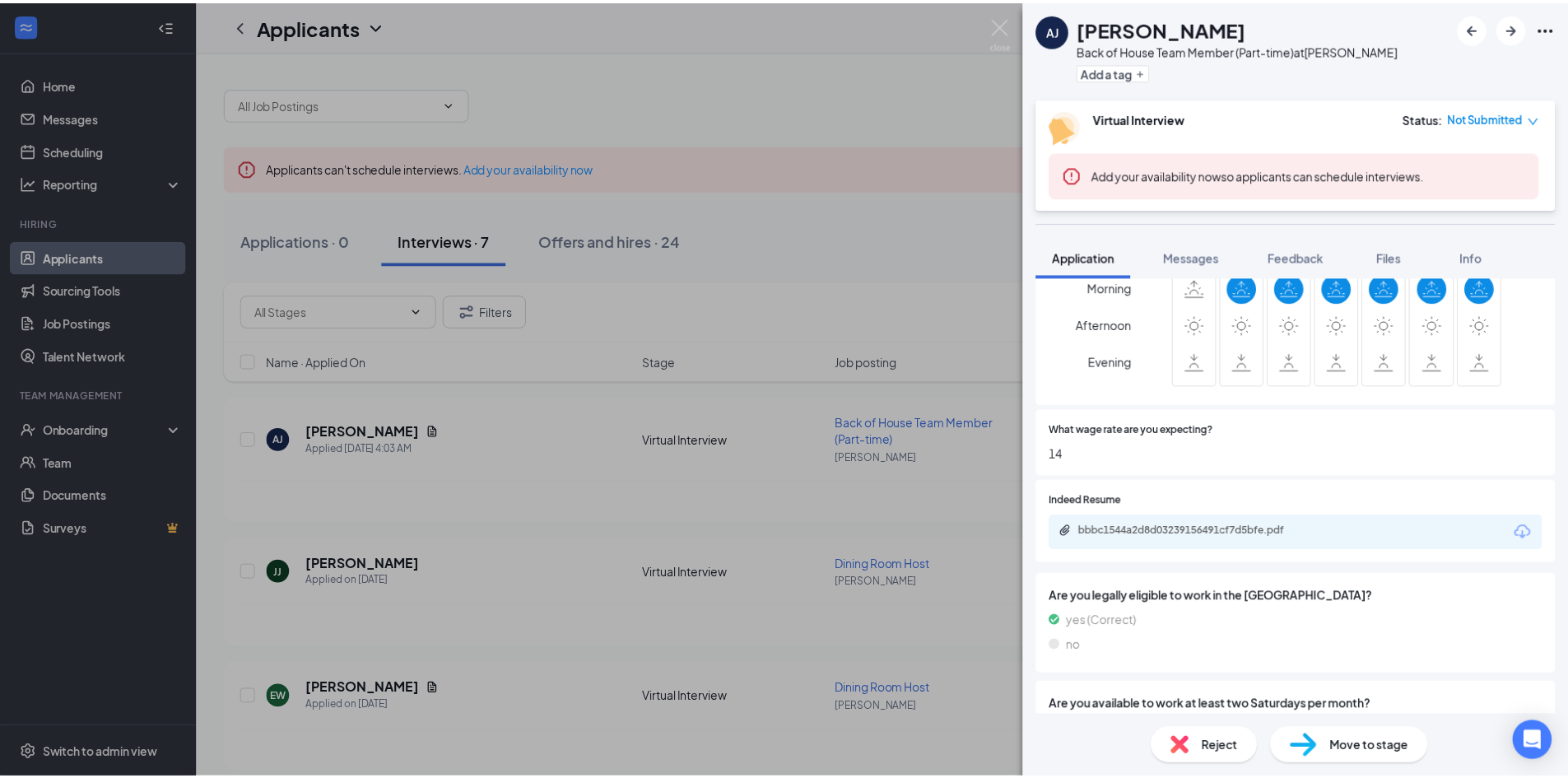
scroll to position [742, 0]
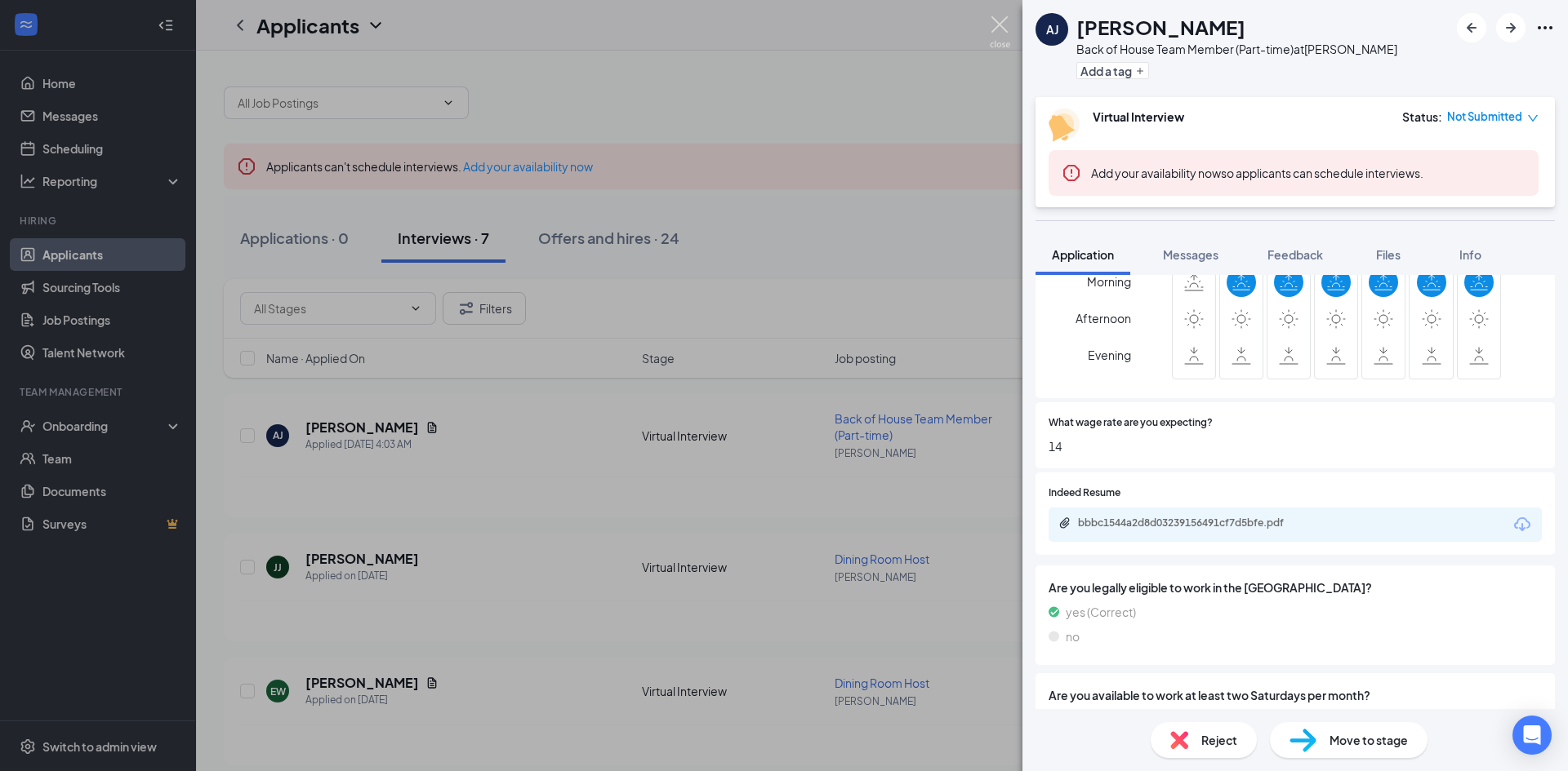
click at [999, 29] on img at bounding box center [1000, 32] width 21 height 32
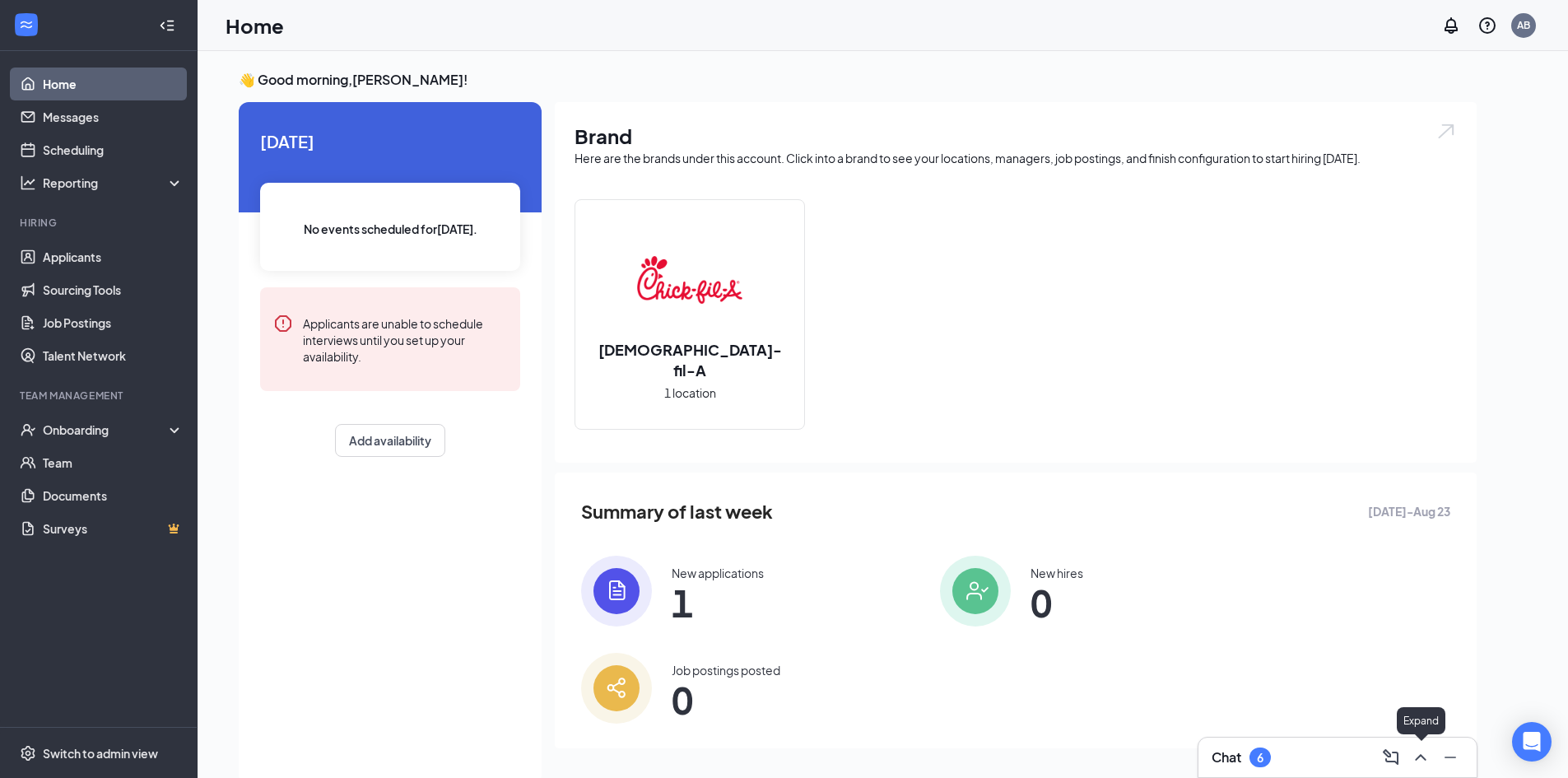
click at [1414, 753] on icon "ChevronUp" at bounding box center [1421, 758] width 20 height 20
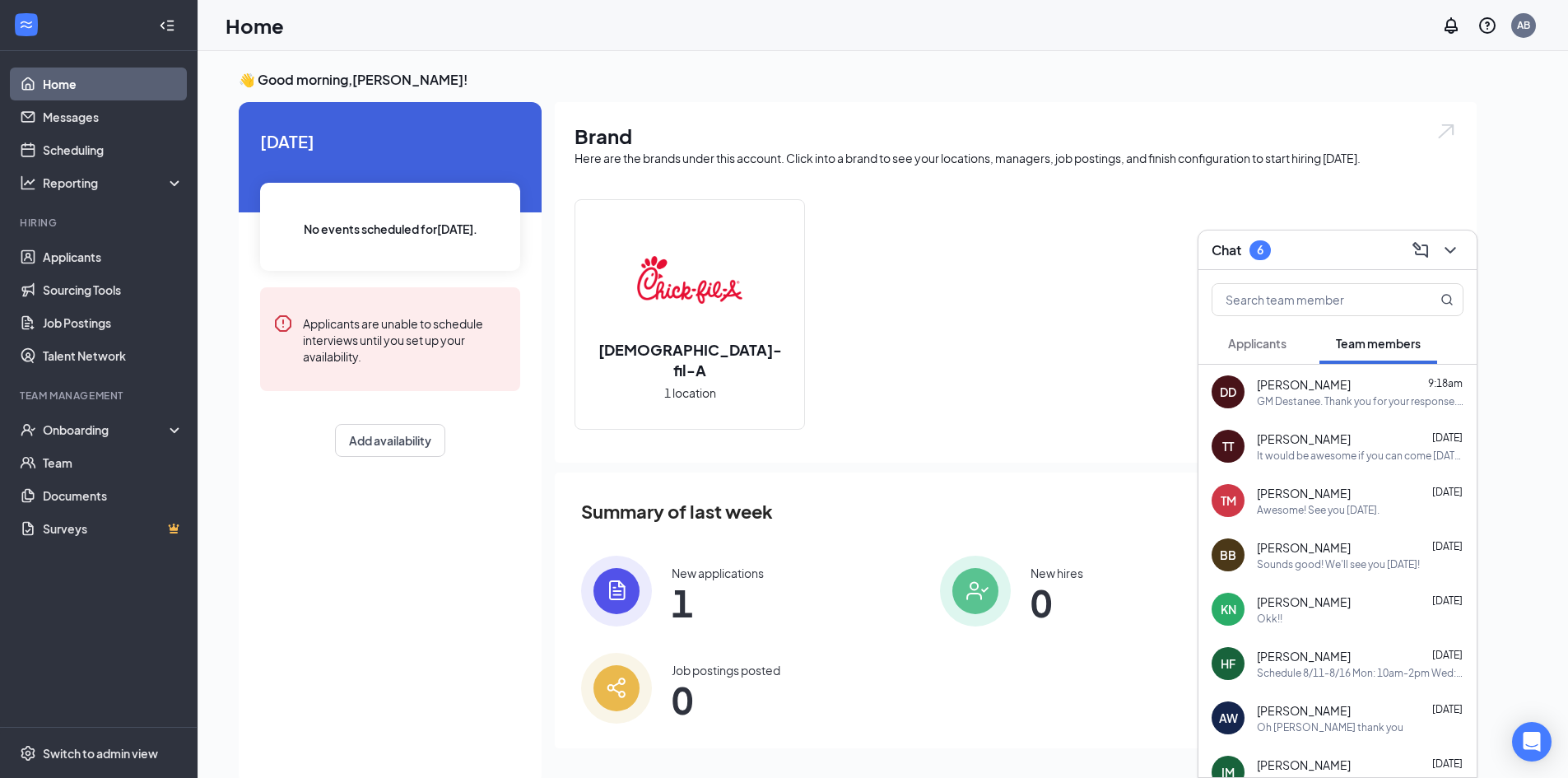
click at [1324, 378] on span "[PERSON_NAME]" at bounding box center [1303, 385] width 94 height 16
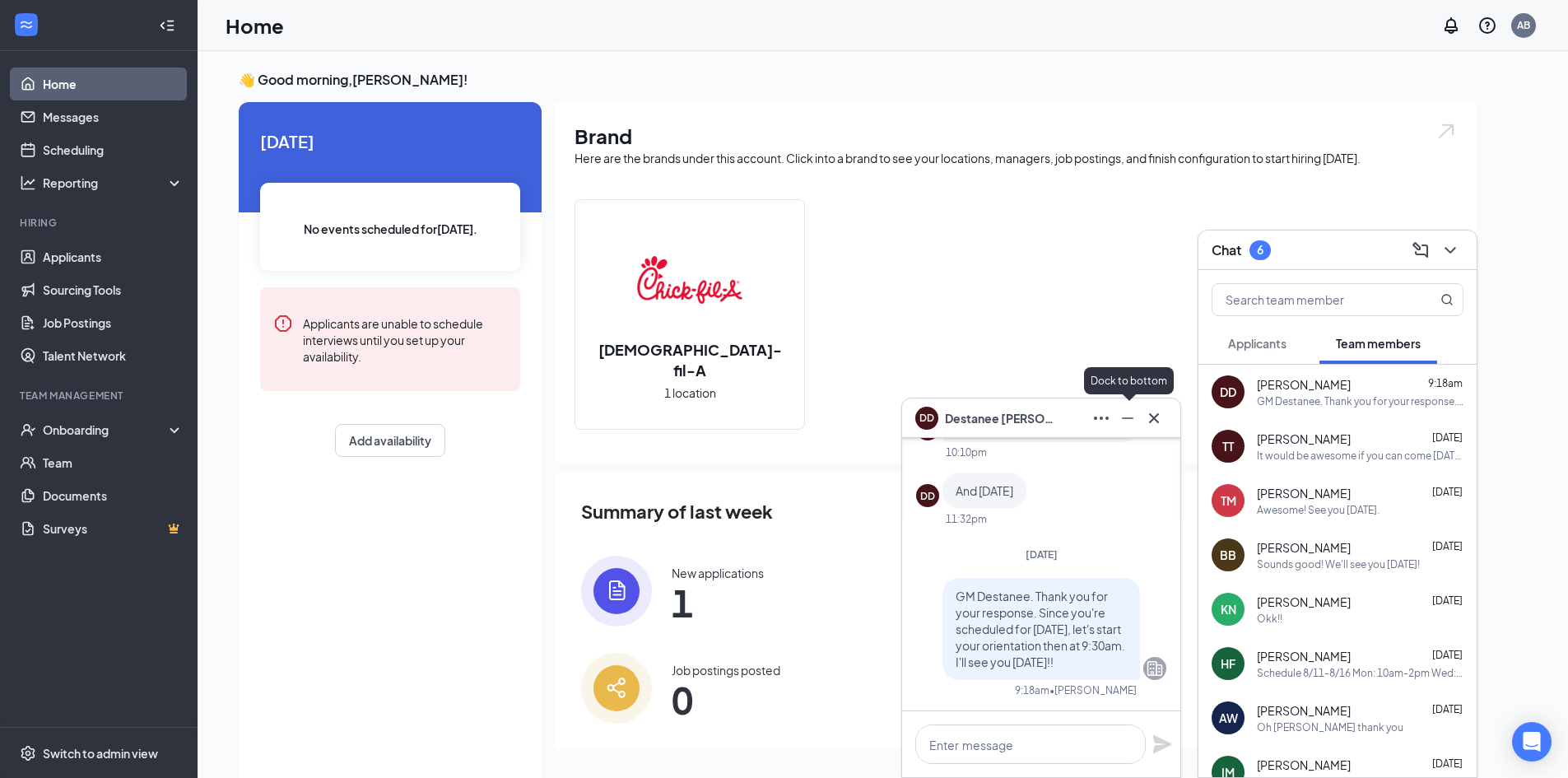
click at [1124, 412] on icon "Minimize" at bounding box center [1128, 419] width 20 height 20
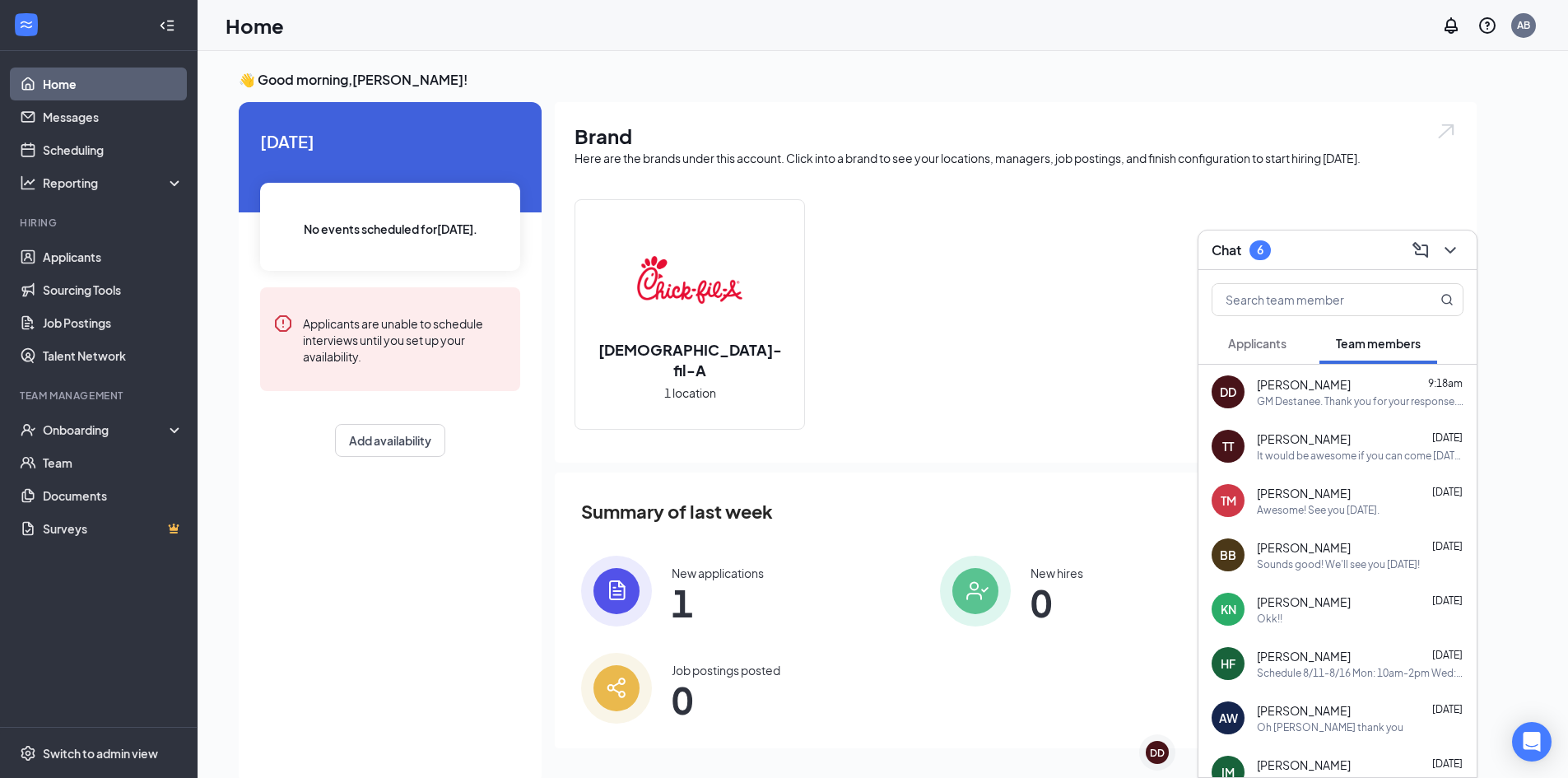
click at [1339, 663] on div "Herman Foster Aug 7 Schedule 8/11-8/16 Mon: 10am-2pm Wed: 9am-1pm Thurs: 12pm-4…" at bounding box center [1360, 663] width 206 height 32
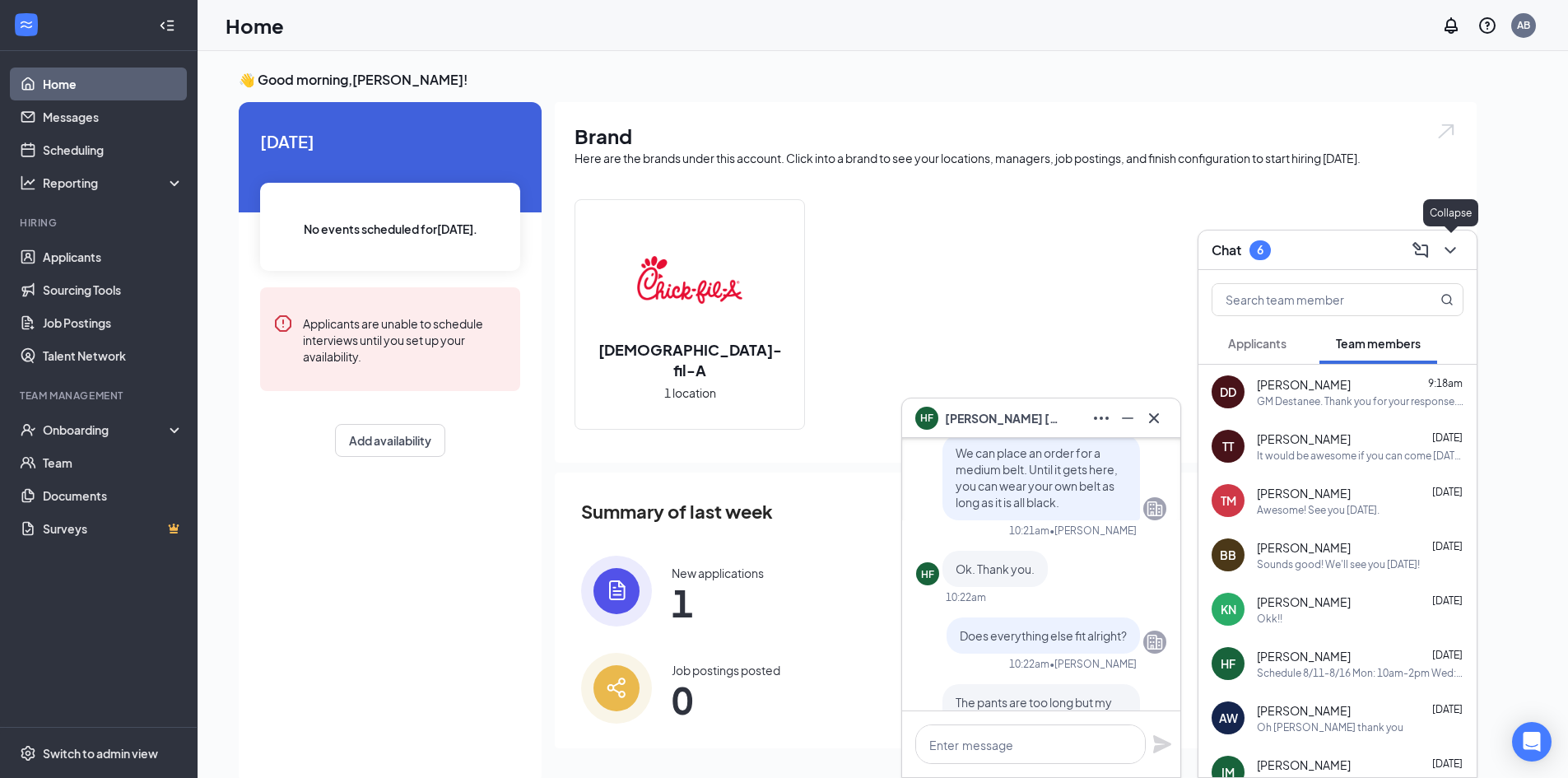
click at [1456, 244] on icon "ChevronDown" at bounding box center [1451, 250] width 20 height 20
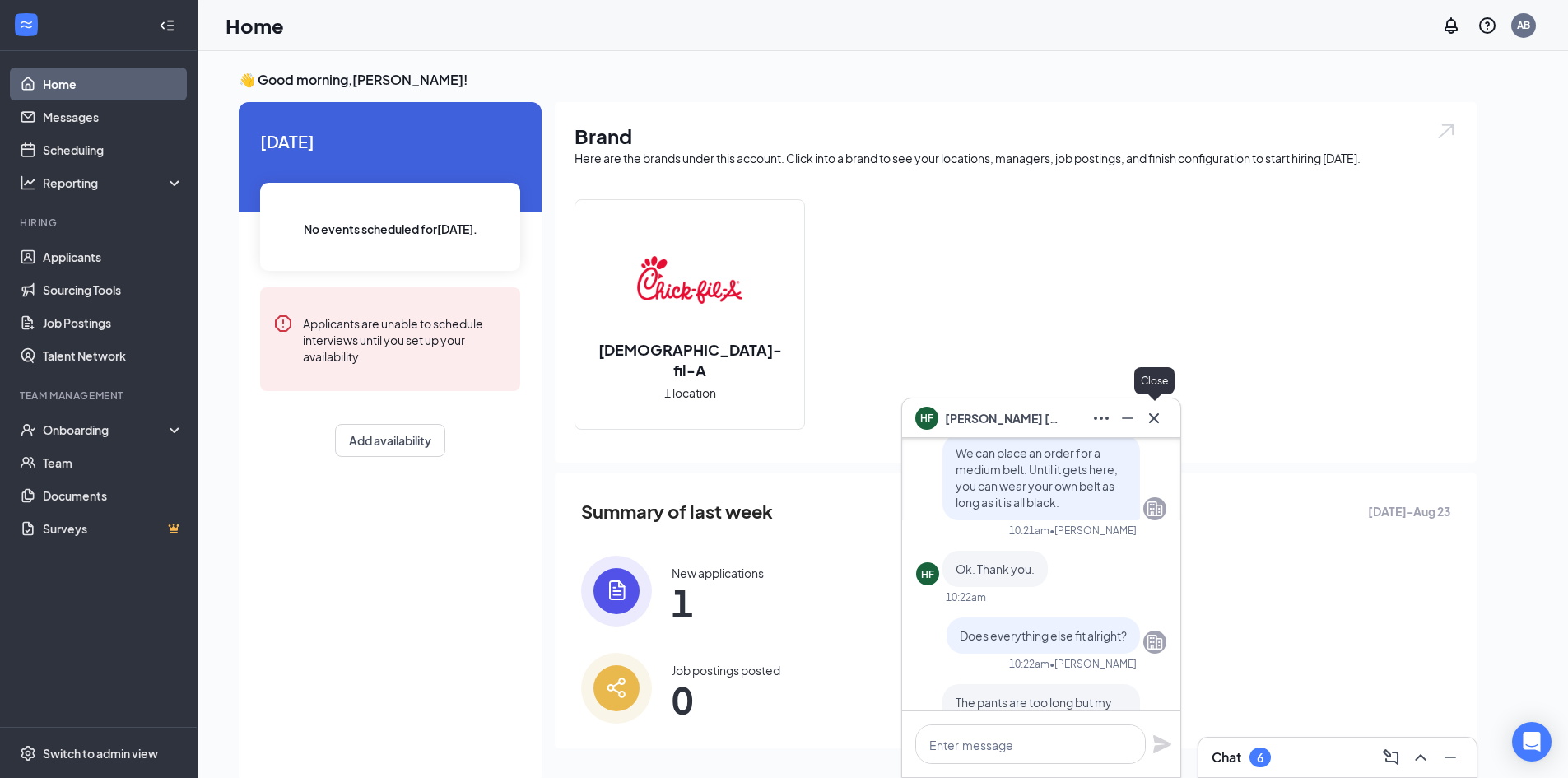
click at [1153, 416] on icon "Cross" at bounding box center [1154, 419] width 20 height 20
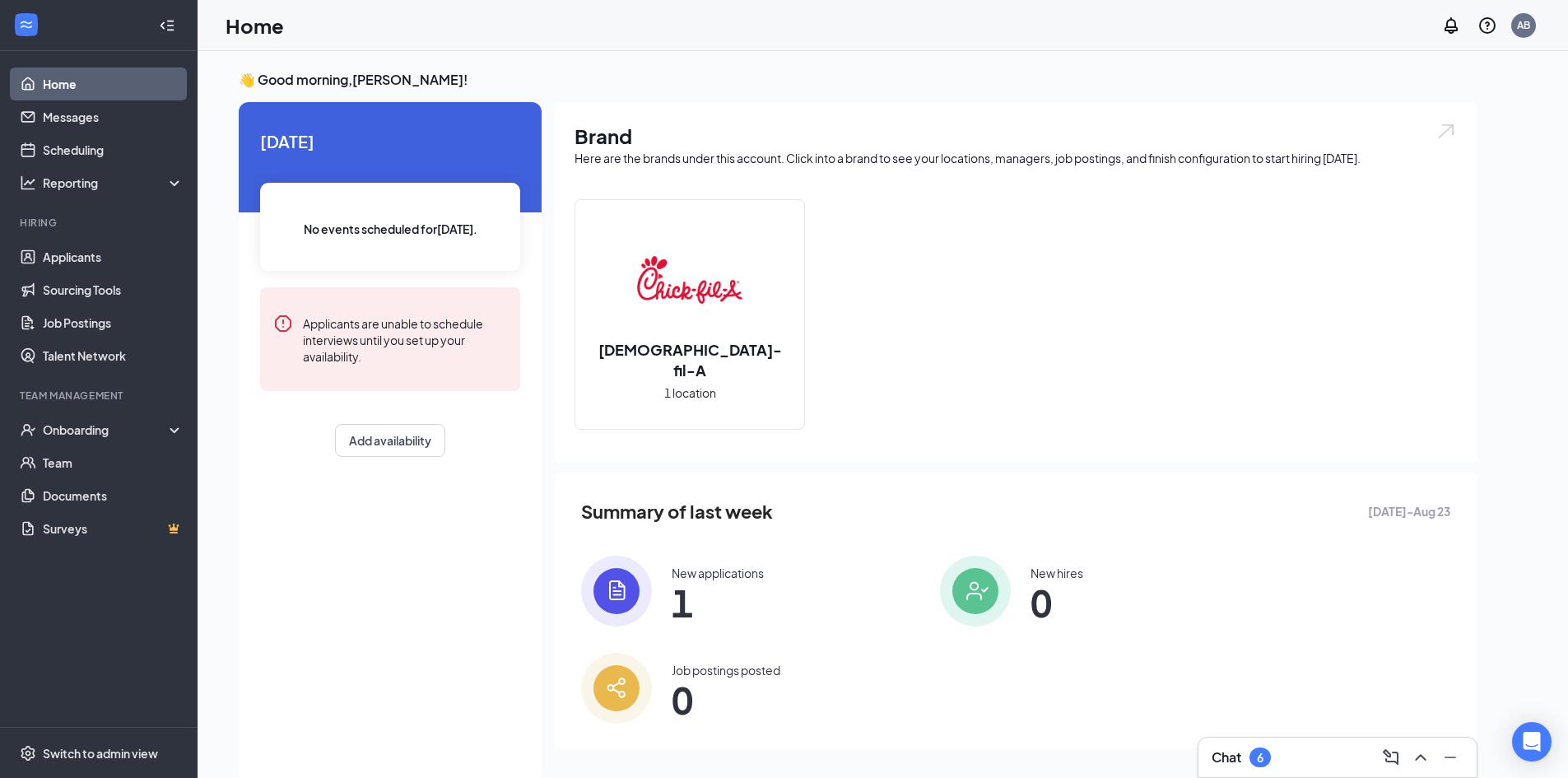
click at [1300, 757] on div "Chat 6" at bounding box center [1337, 757] width 252 height 26
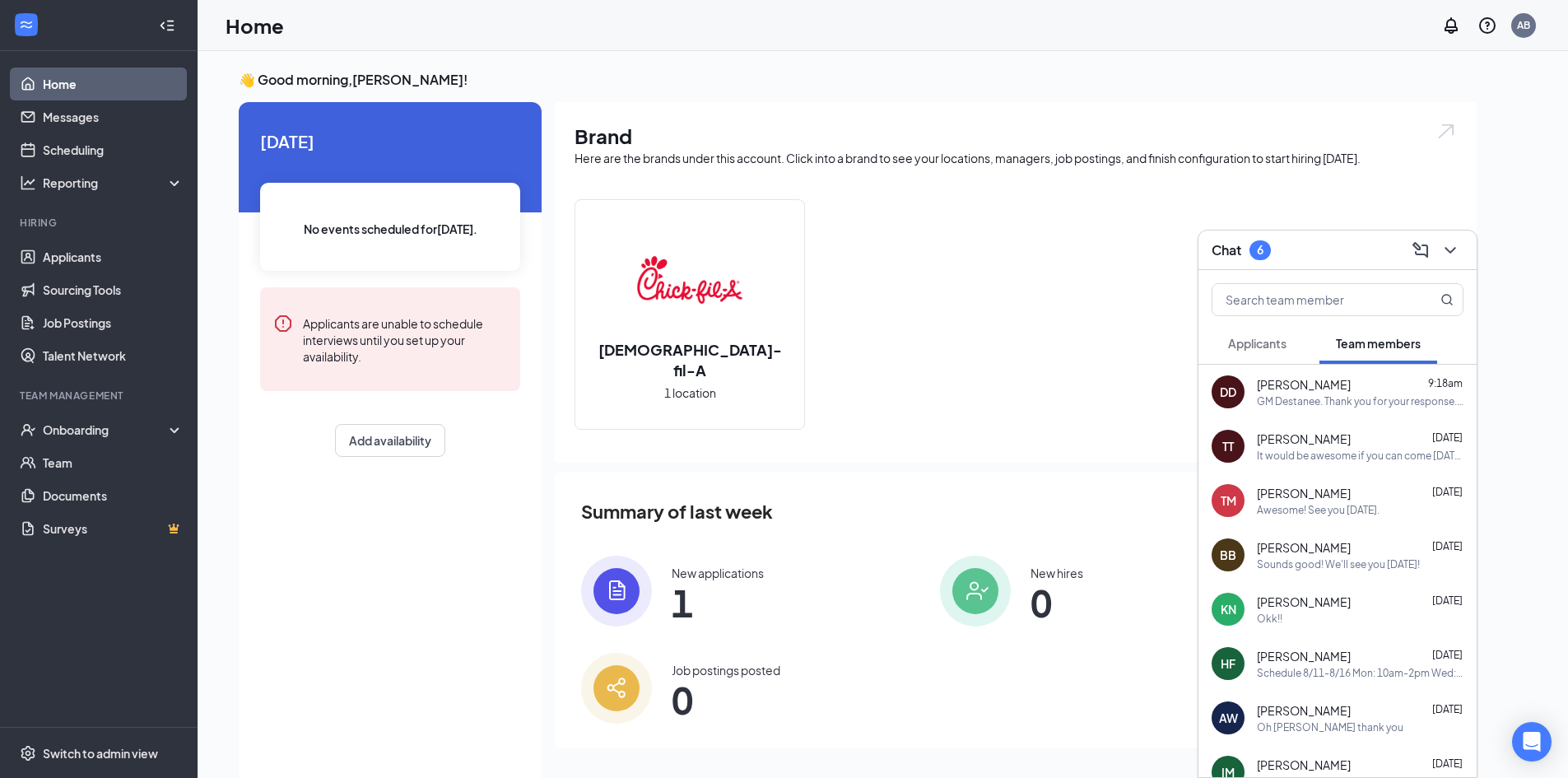
click at [1331, 505] on div "Awesome! See you [DATE]." at bounding box center [1318, 510] width 123 height 14
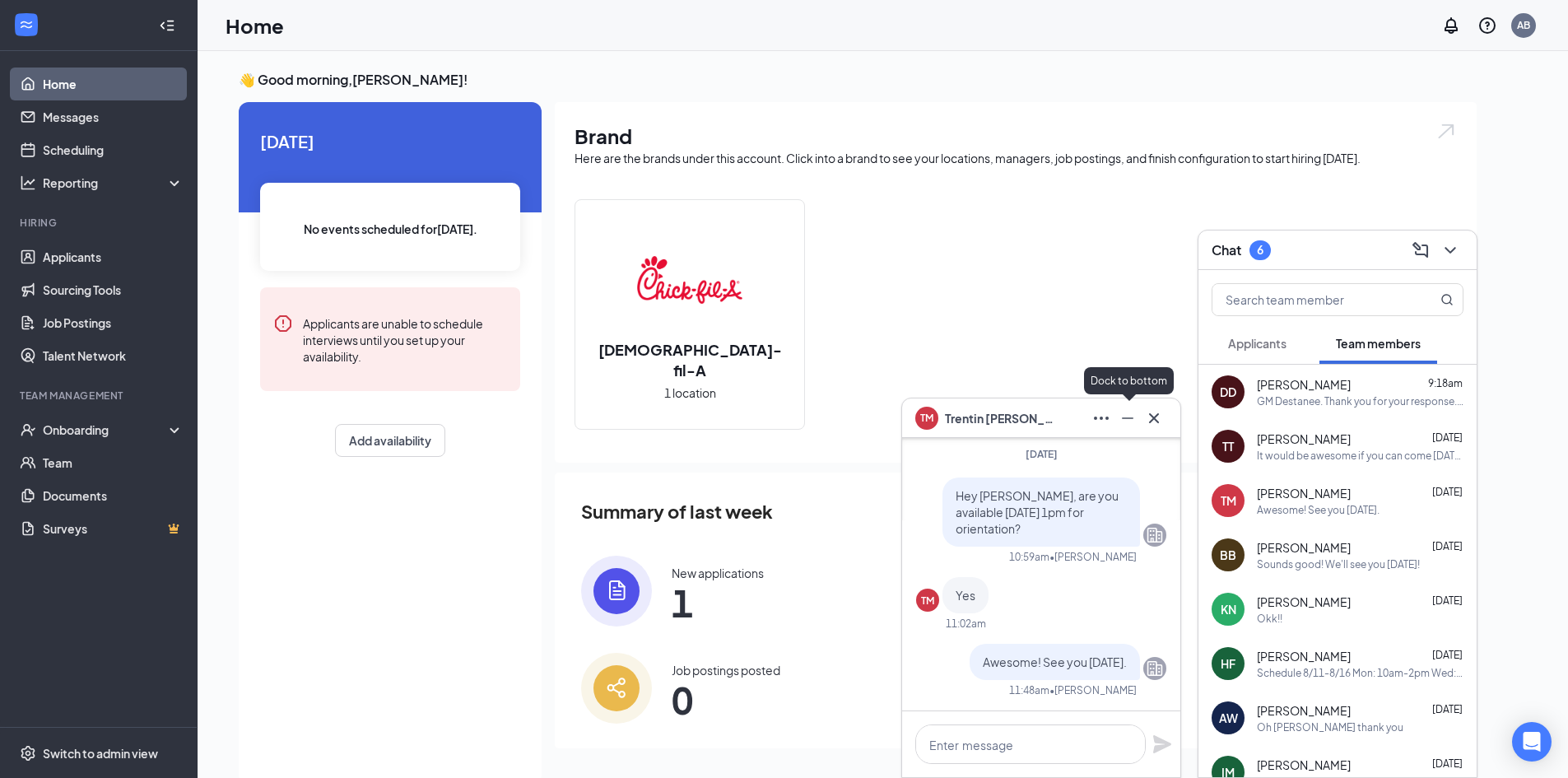
click at [1126, 415] on icon "Minimize" at bounding box center [1128, 419] width 20 height 20
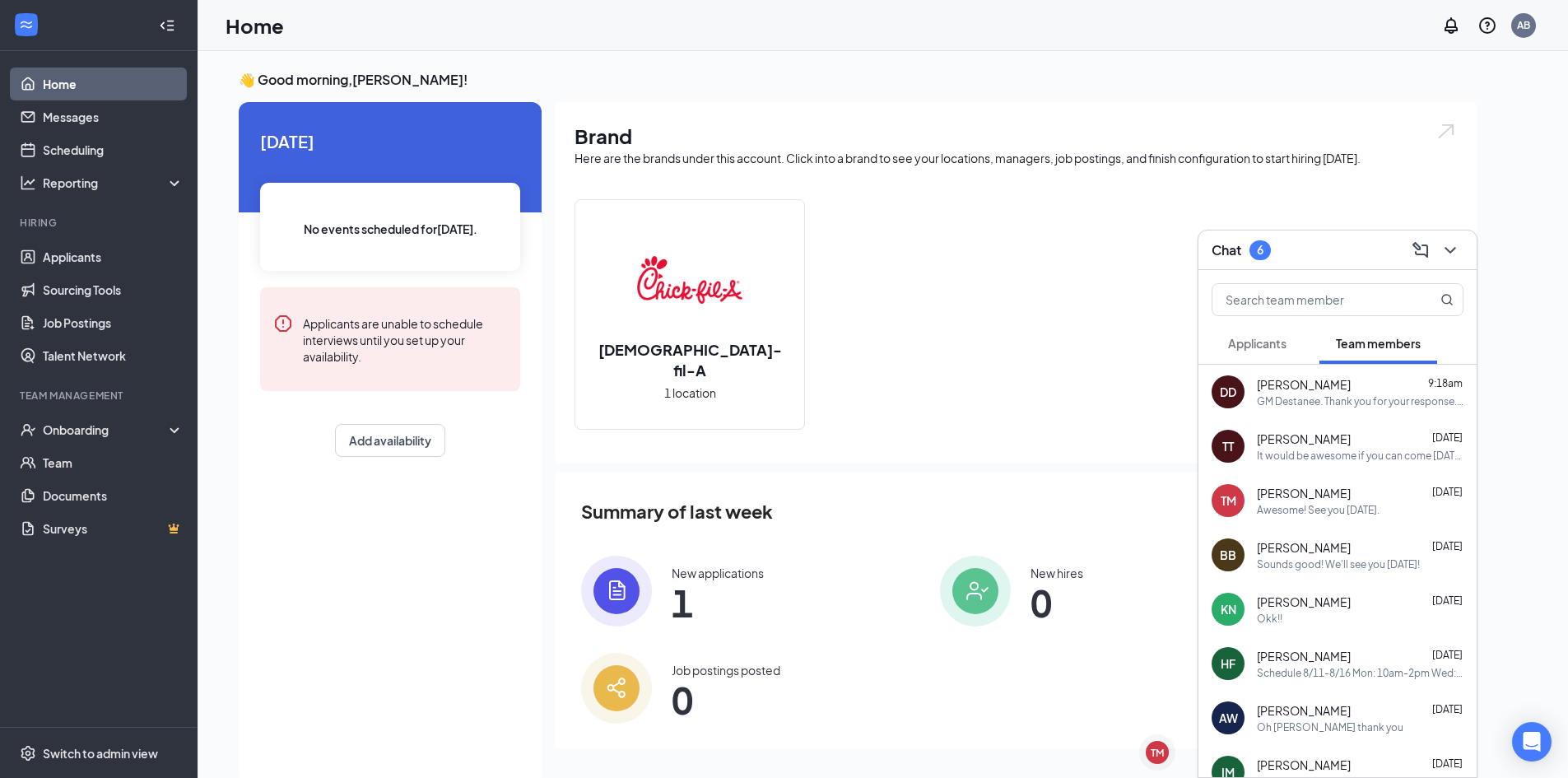
click at [1304, 569] on div "Sounds good! We'll see you [DATE]!" at bounding box center [1338, 564] width 163 height 14
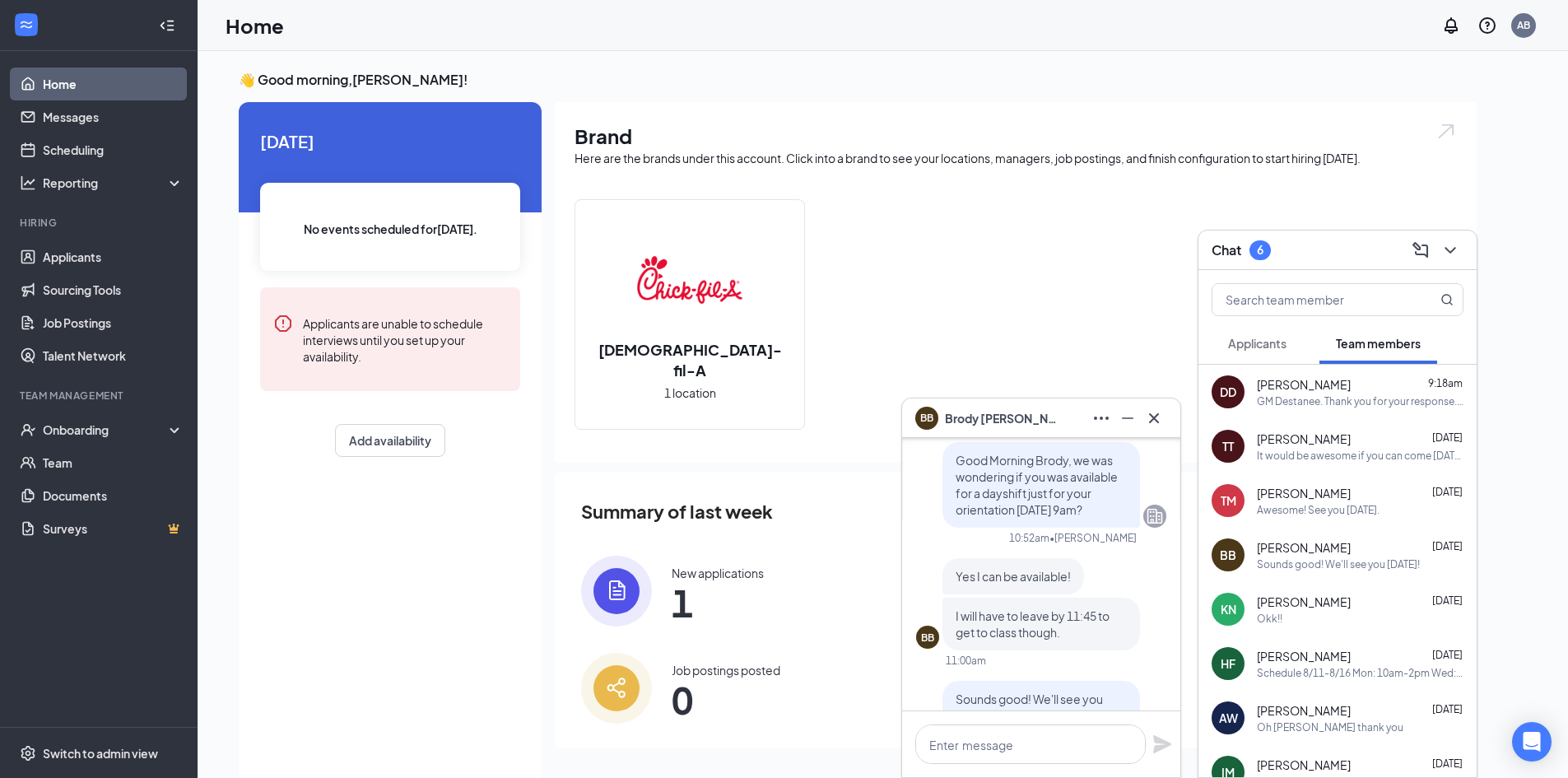
scroll to position [-83, 0]
